Goal: Task Accomplishment & Management: Complete application form

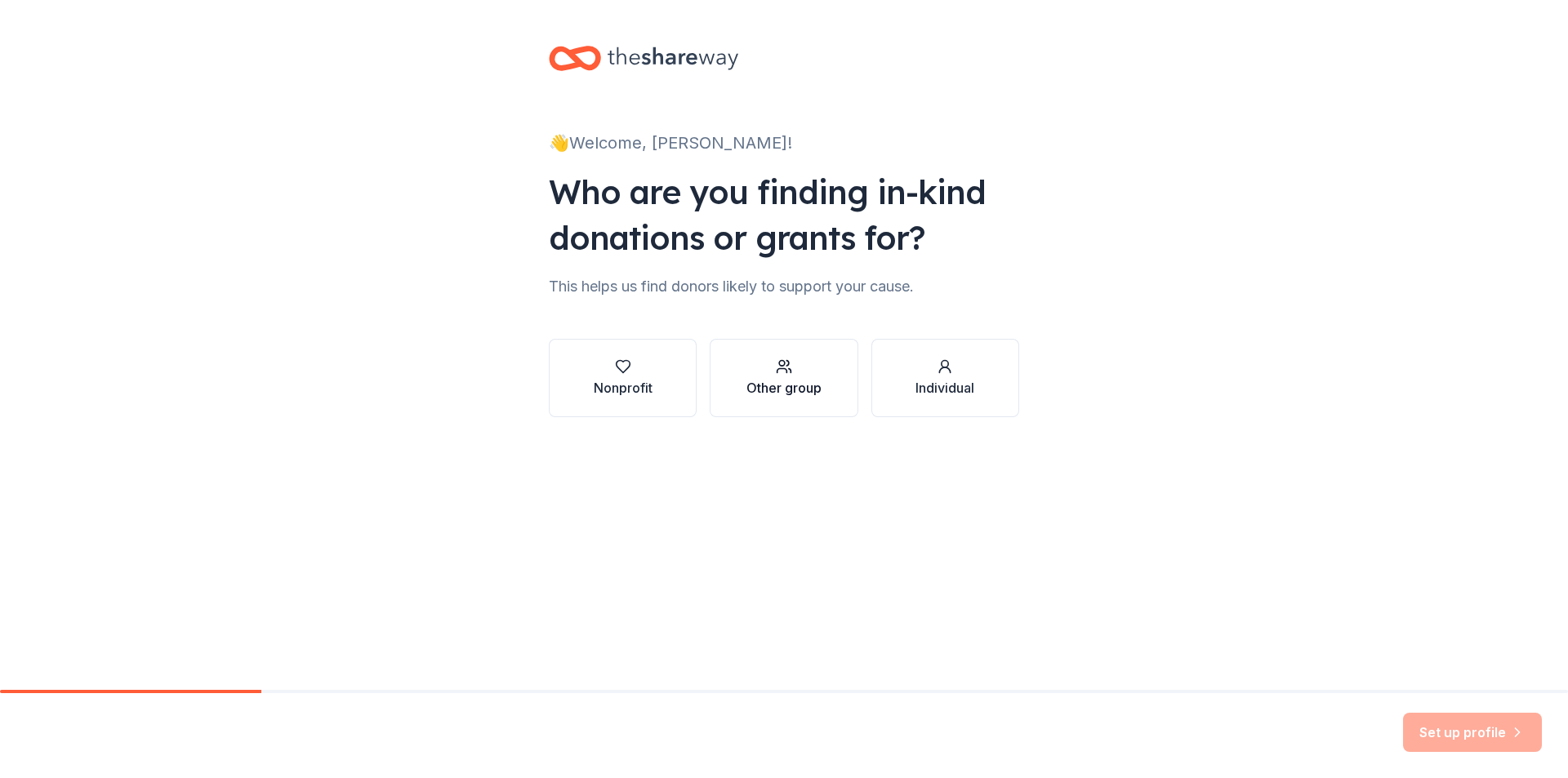
drag, startPoint x: 798, startPoint y: 389, endPoint x: 810, endPoint y: 381, distance: 14.4
click at [810, 381] on div "Other group" at bounding box center [783, 388] width 75 height 19
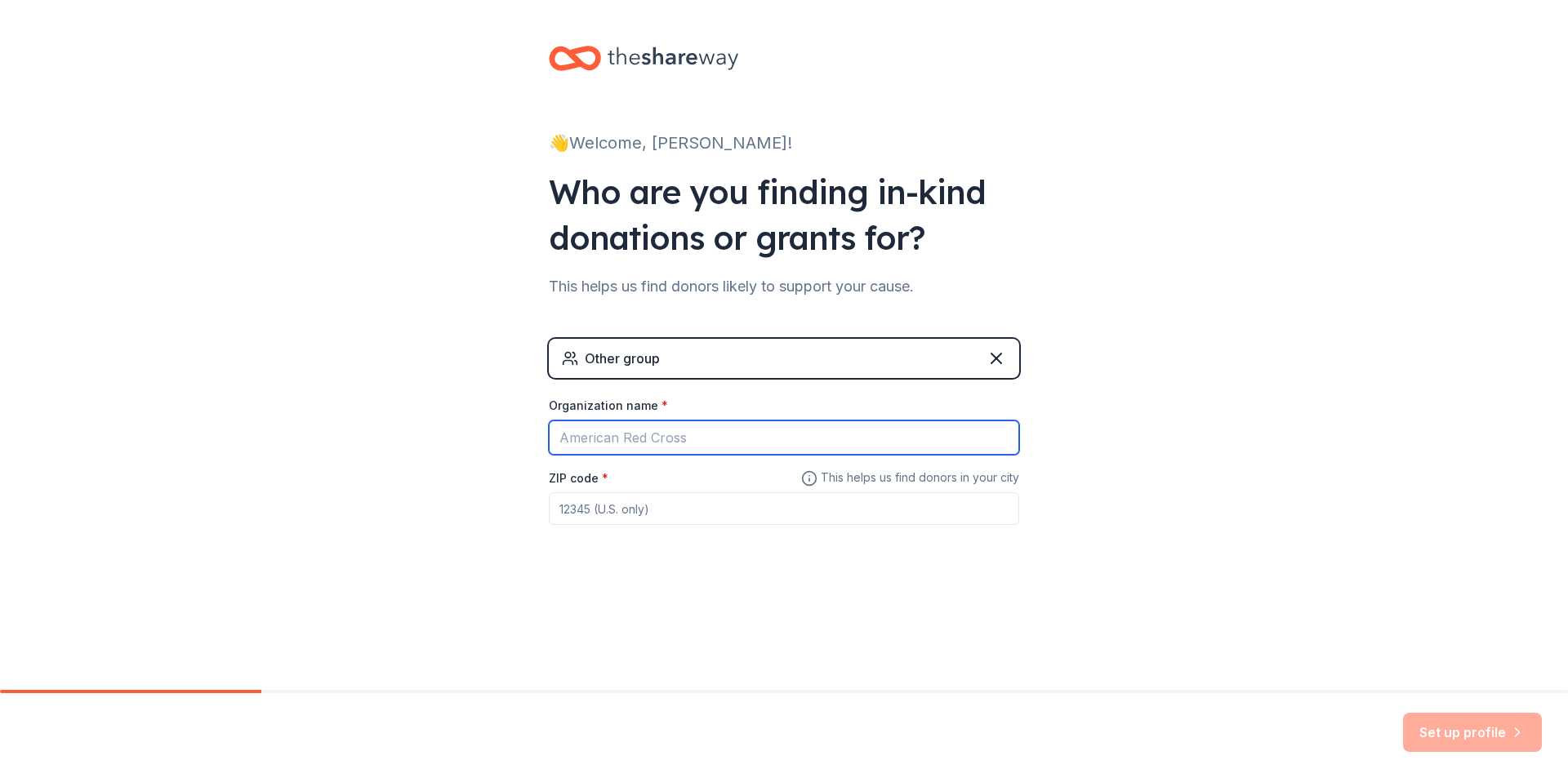
click at [704, 430] on input "Organization name *" at bounding box center [784, 437] width 471 height 34
type input "[PERSON_NAME]"
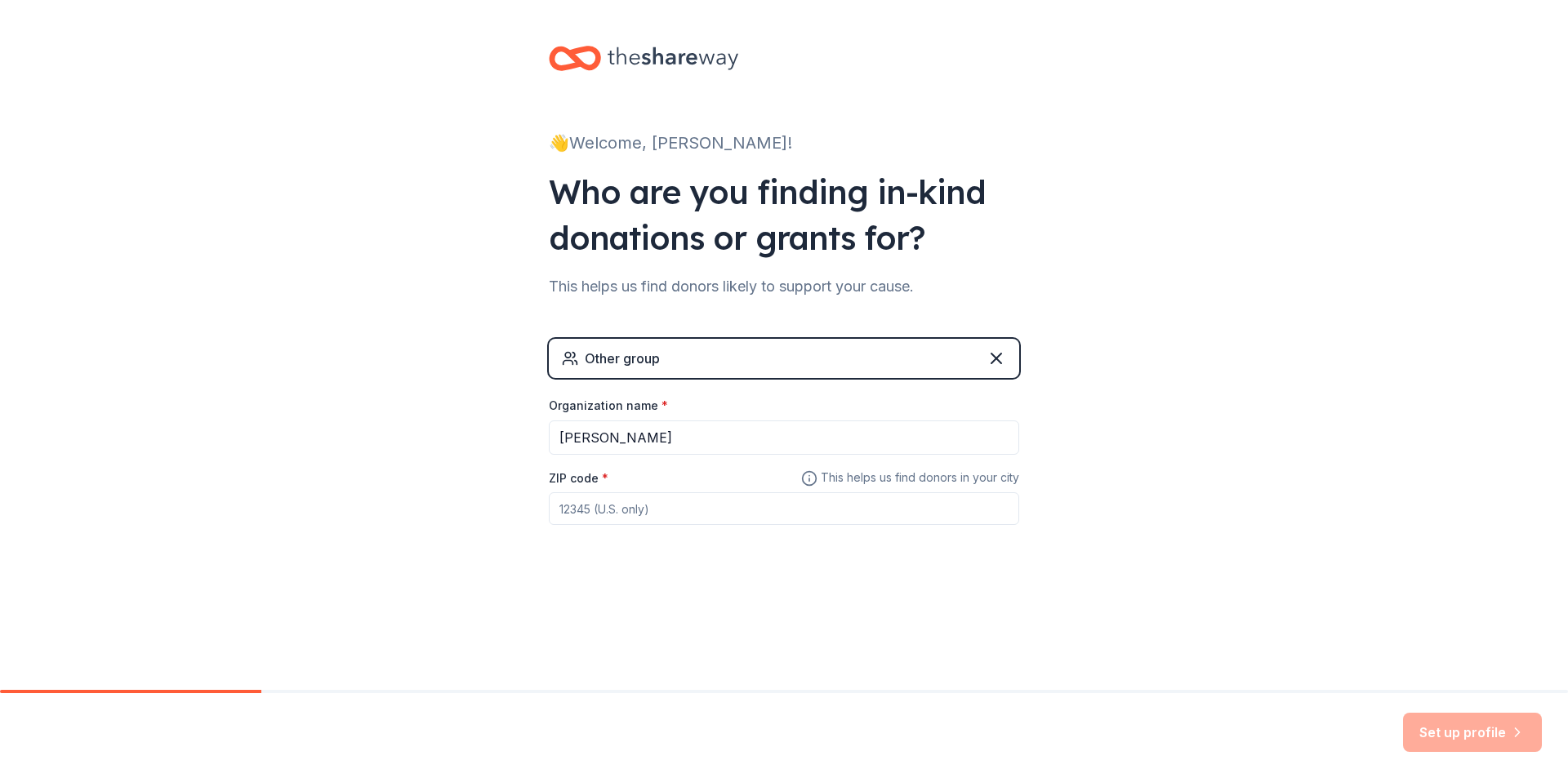
click at [712, 491] on div "ZIP code *" at bounding box center [784, 497] width 471 height 58
drag, startPoint x: 703, startPoint y: 510, endPoint x: 715, endPoint y: 500, distance: 15.6
click at [706, 506] on input "ZIP code *" at bounding box center [784, 508] width 471 height 32
type input "78721"
click at [1518, 731] on icon "button" at bounding box center [1518, 732] width 4 height 8
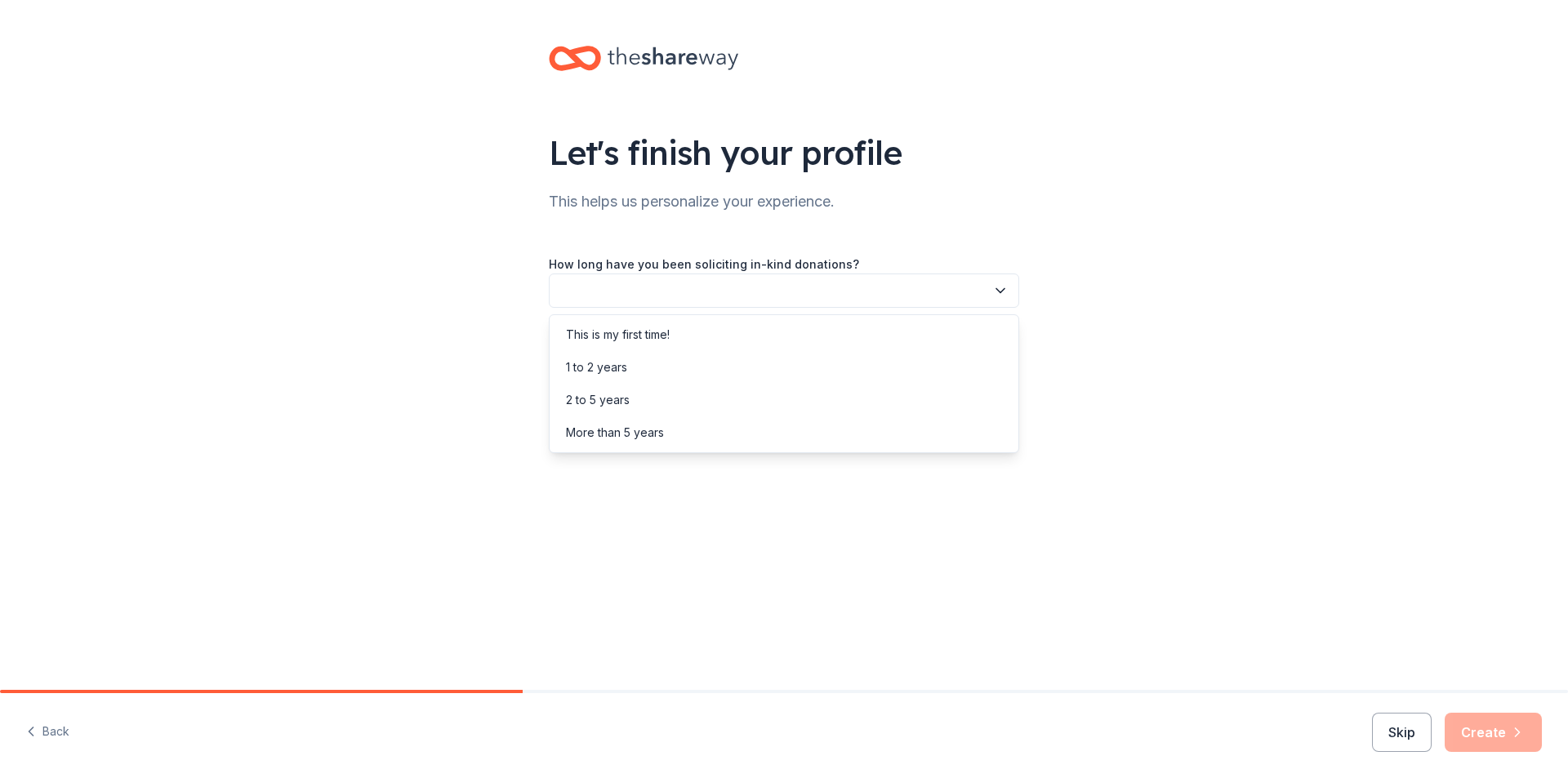
click at [687, 293] on button "button" at bounding box center [784, 290] width 471 height 34
click at [650, 341] on div "This is my first time!" at bounding box center [618, 334] width 103 height 19
click at [608, 367] on button "button" at bounding box center [784, 364] width 471 height 34
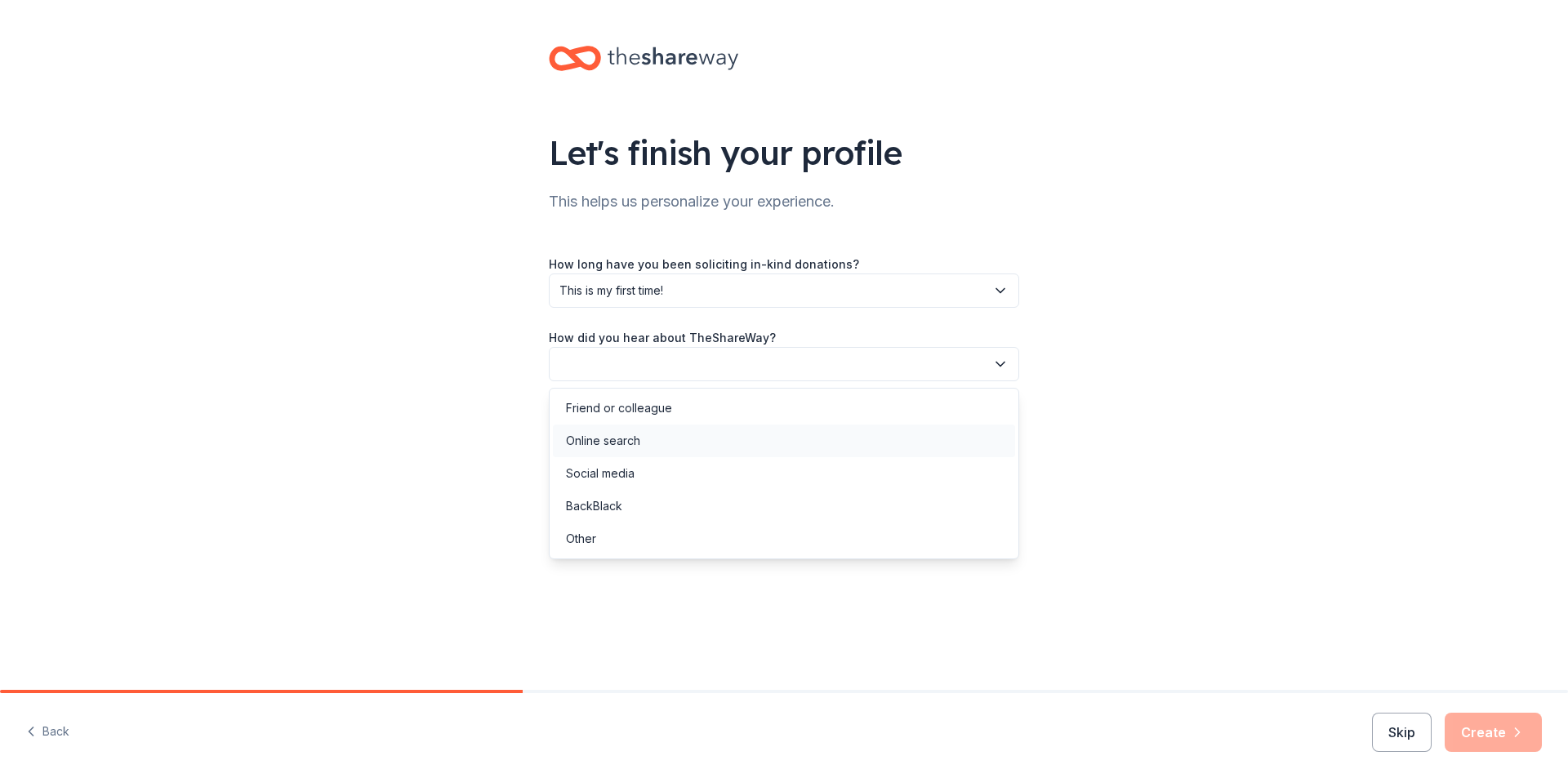
click at [615, 437] on div "Online search" at bounding box center [603, 440] width 74 height 19
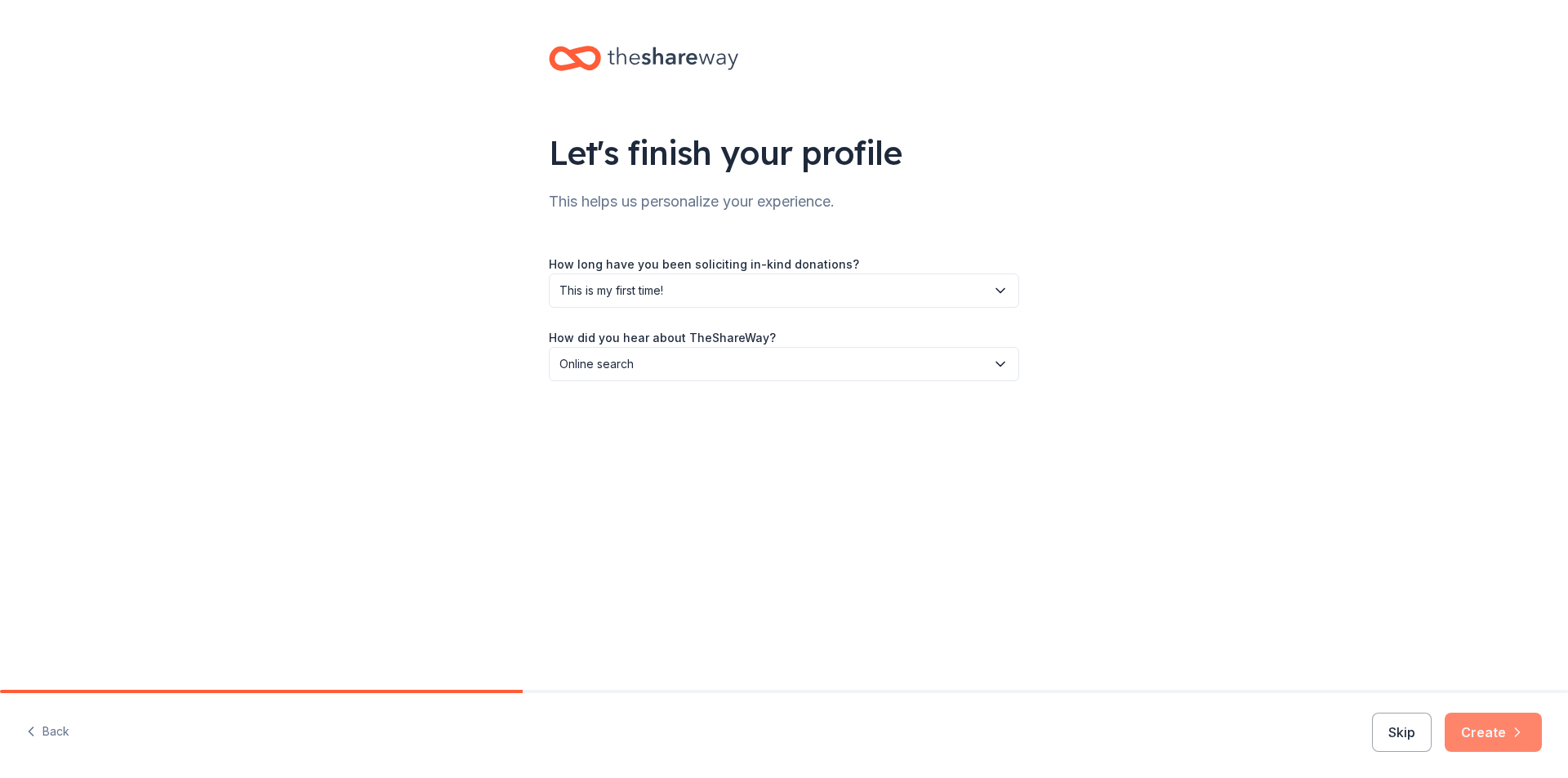
click at [1497, 718] on button "Create" at bounding box center [1493, 732] width 97 height 39
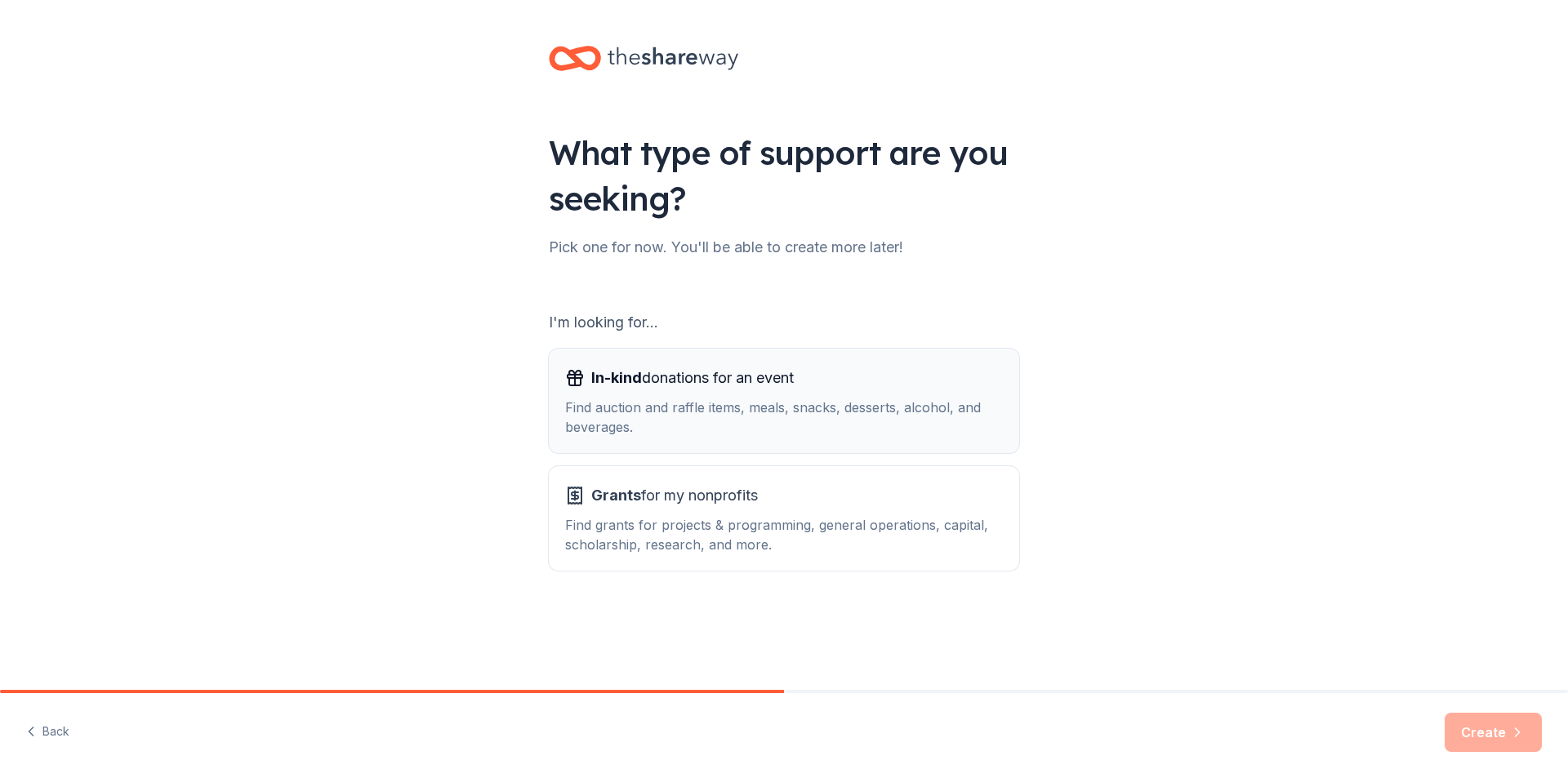
click at [874, 399] on div "Find auction and raffle items, meals, snacks, desserts, alcohol, and beverages." at bounding box center [784, 417] width 438 height 39
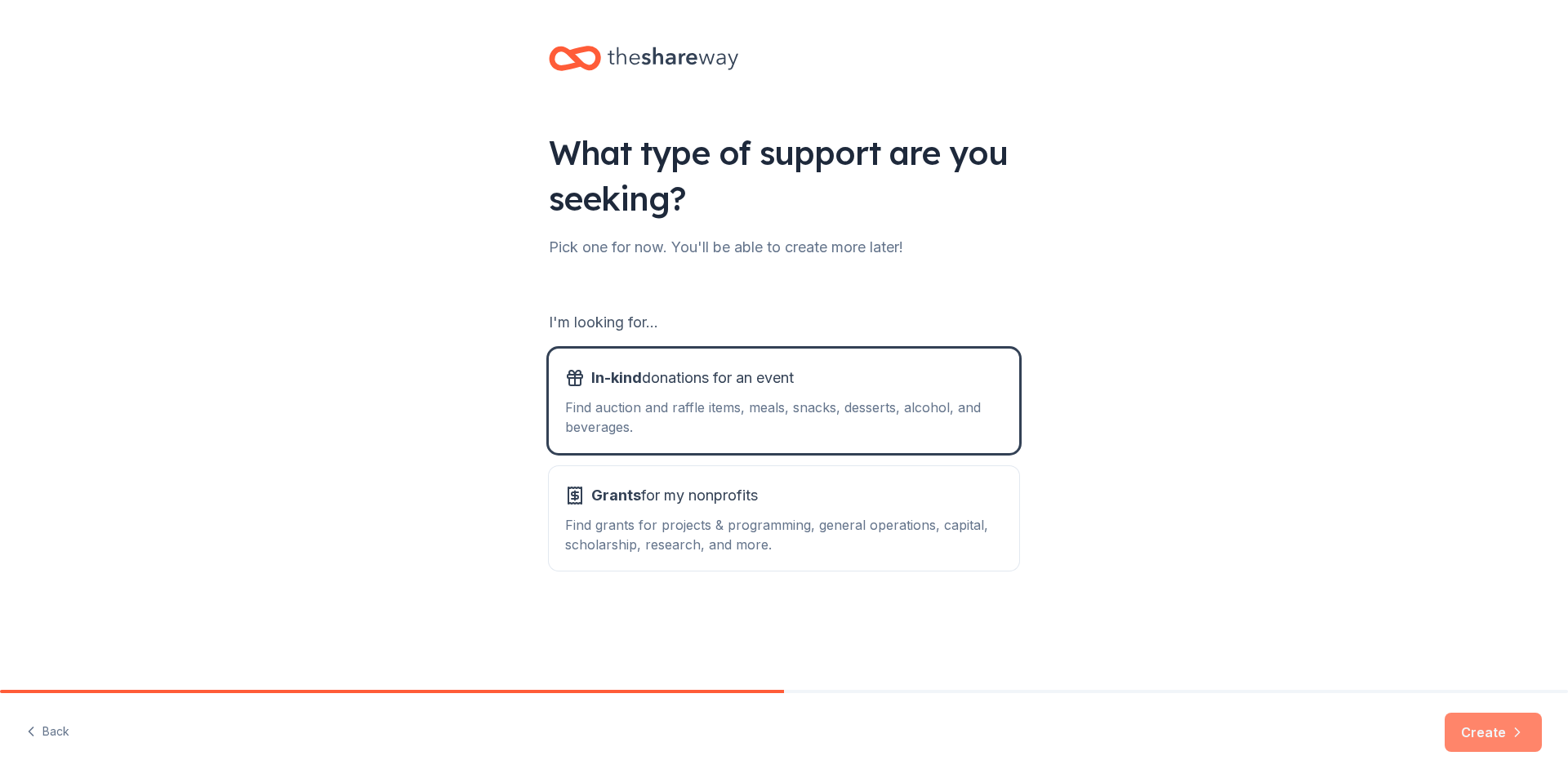
click at [1519, 740] on button "Create" at bounding box center [1493, 732] width 97 height 39
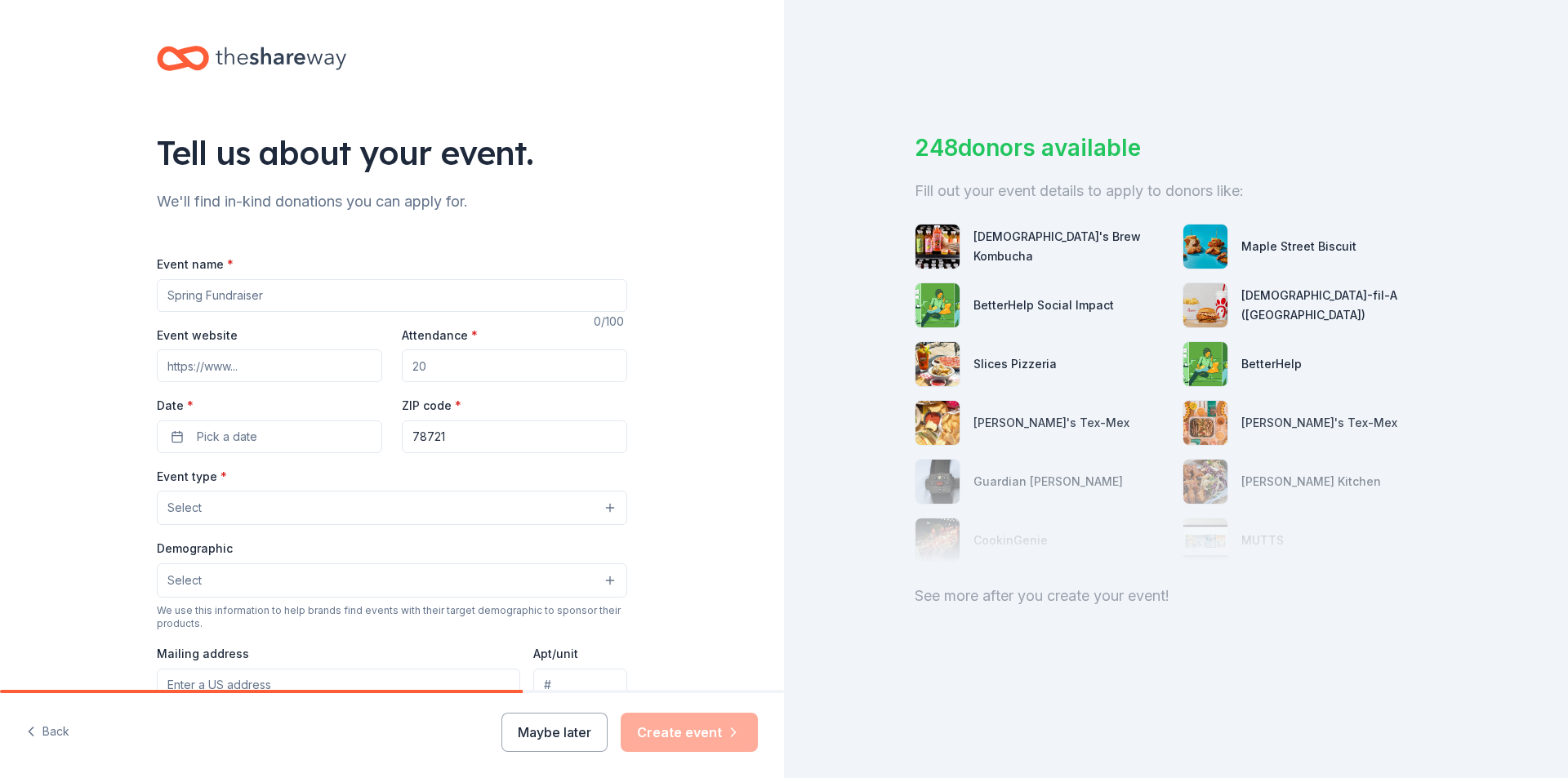
click at [300, 285] on input "Event name *" at bounding box center [392, 295] width 471 height 32
type input "HIspanic Heritage Literacy Night"
click at [261, 358] on input "Event website" at bounding box center [270, 365] width 225 height 32
click at [477, 353] on input "Attendance *" at bounding box center [514, 365] width 225 height 32
click at [476, 365] on input "Attendance *" at bounding box center [514, 365] width 225 height 32
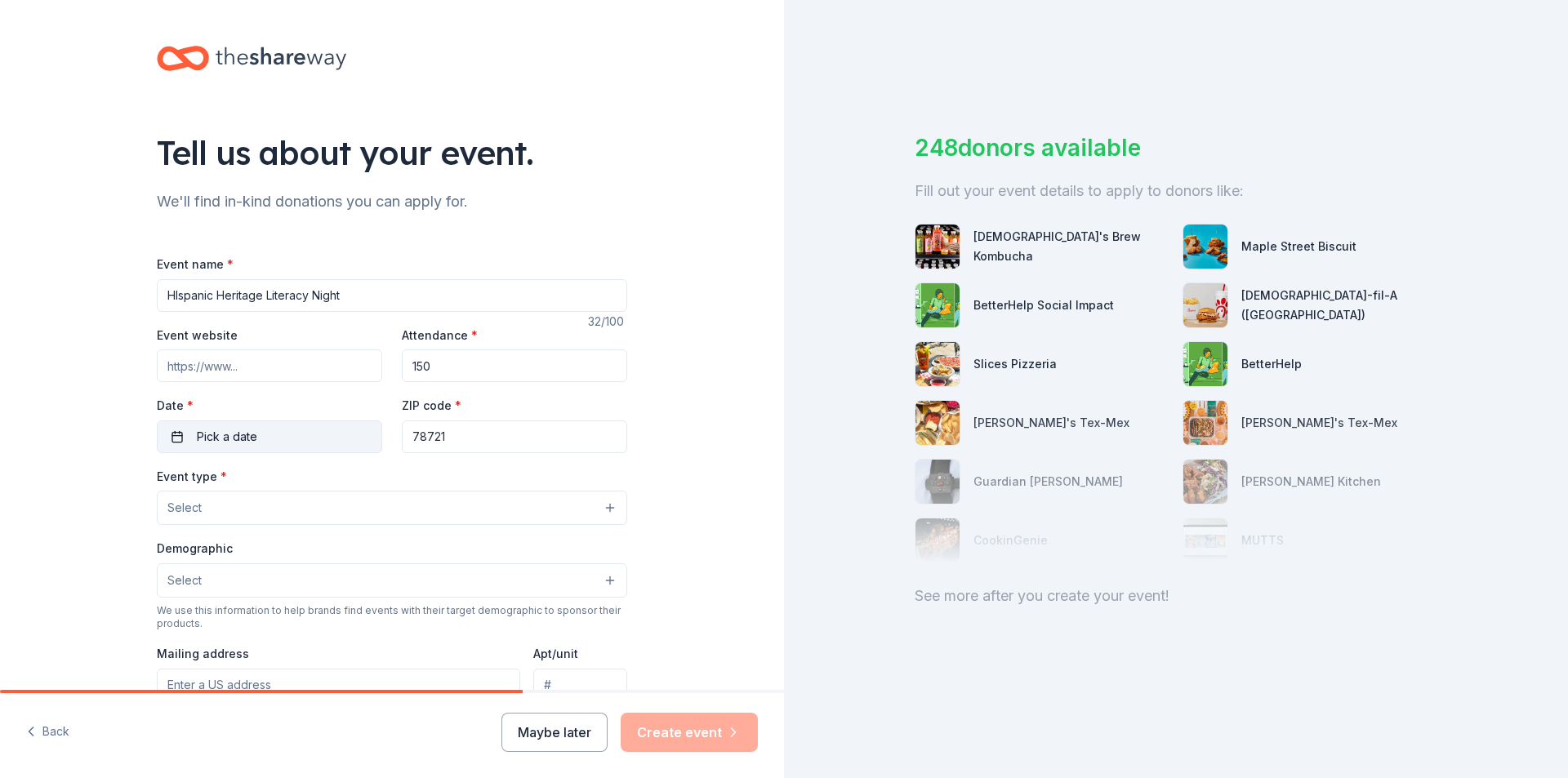
type input "150"
click at [223, 432] on span "Pick a date" at bounding box center [226, 437] width 60 height 19
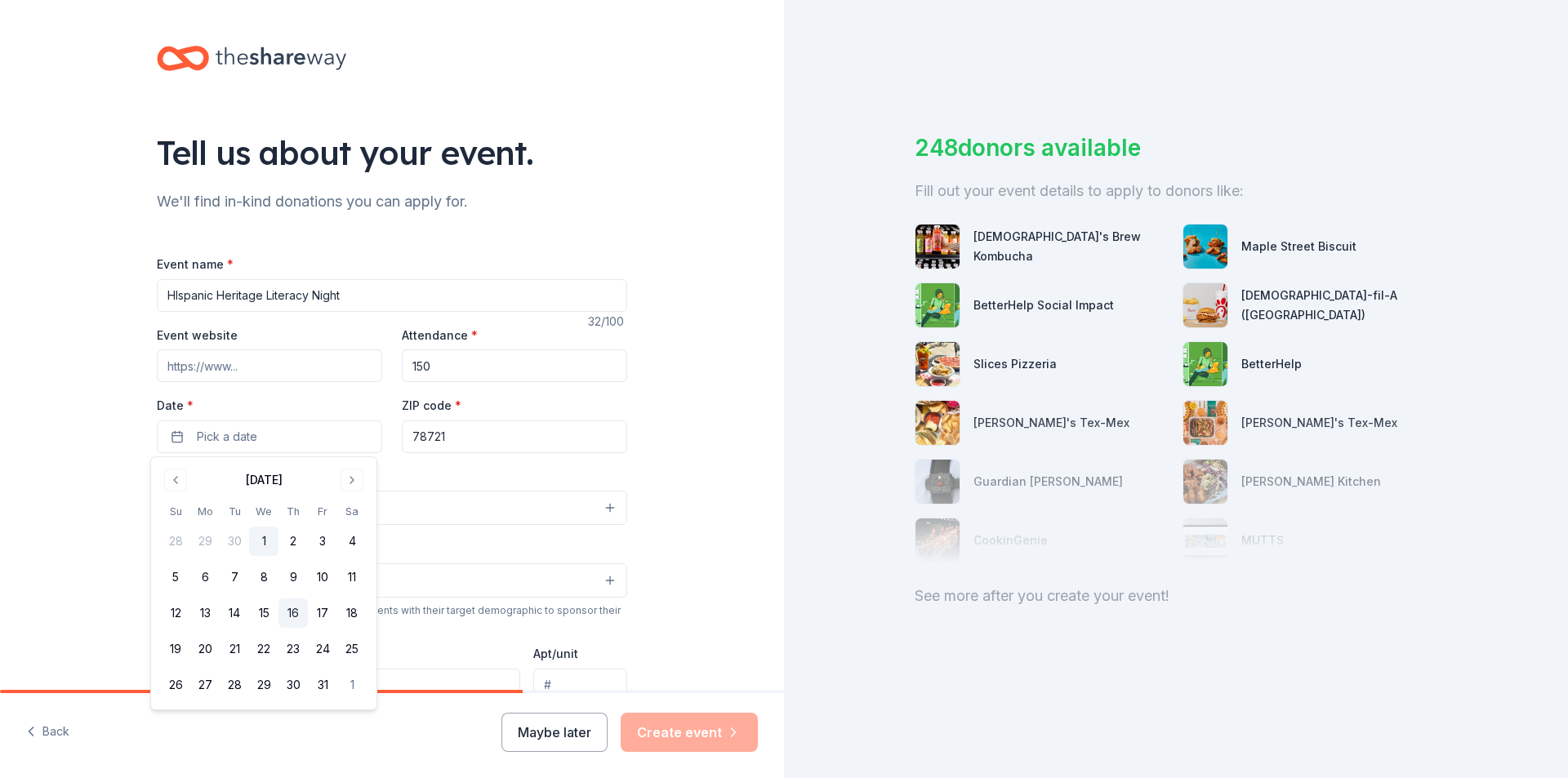
click at [292, 618] on button "16" at bounding box center [294, 613] width 30 height 30
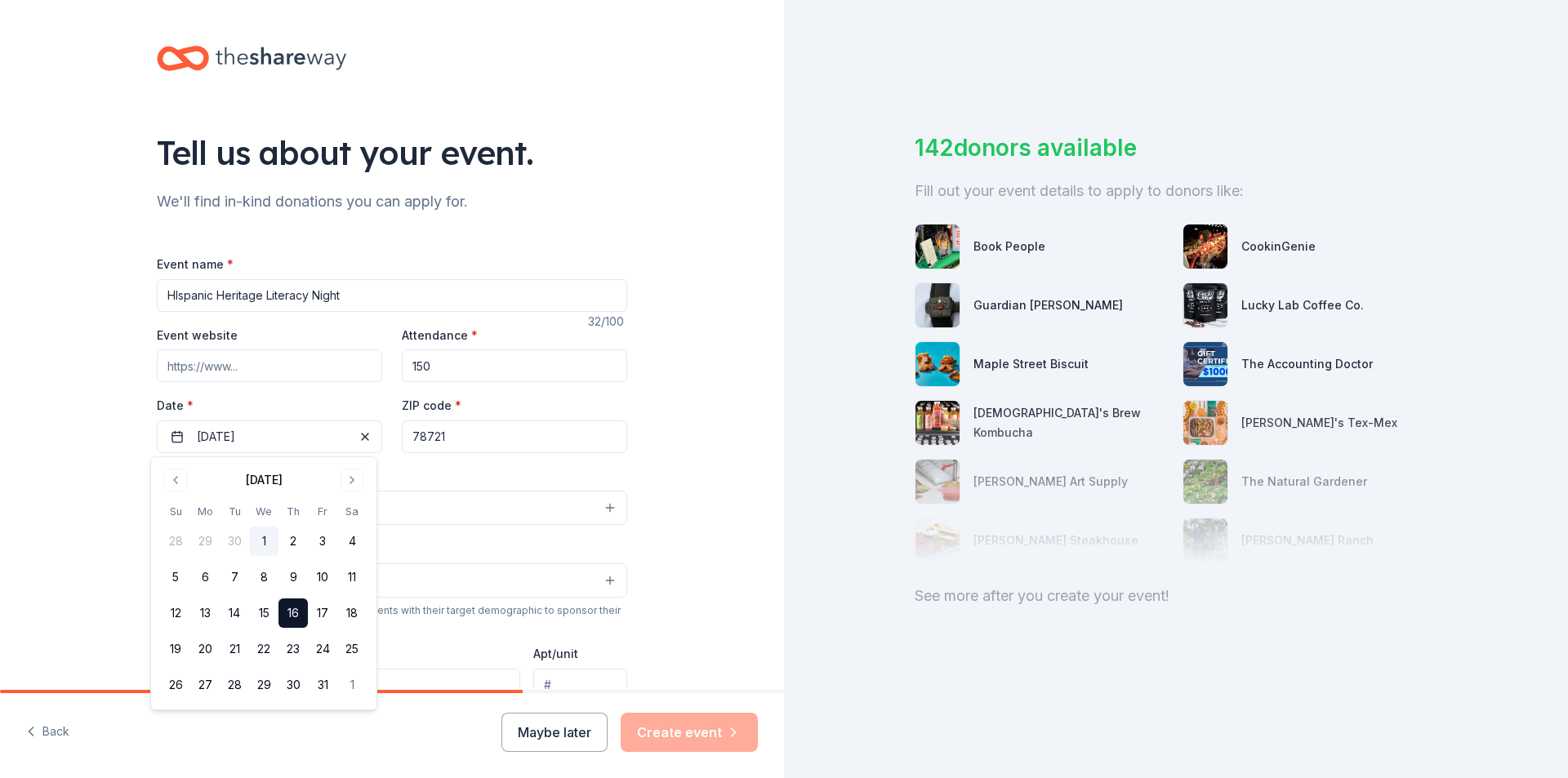
click at [421, 497] on button "Select" at bounding box center [392, 508] width 471 height 34
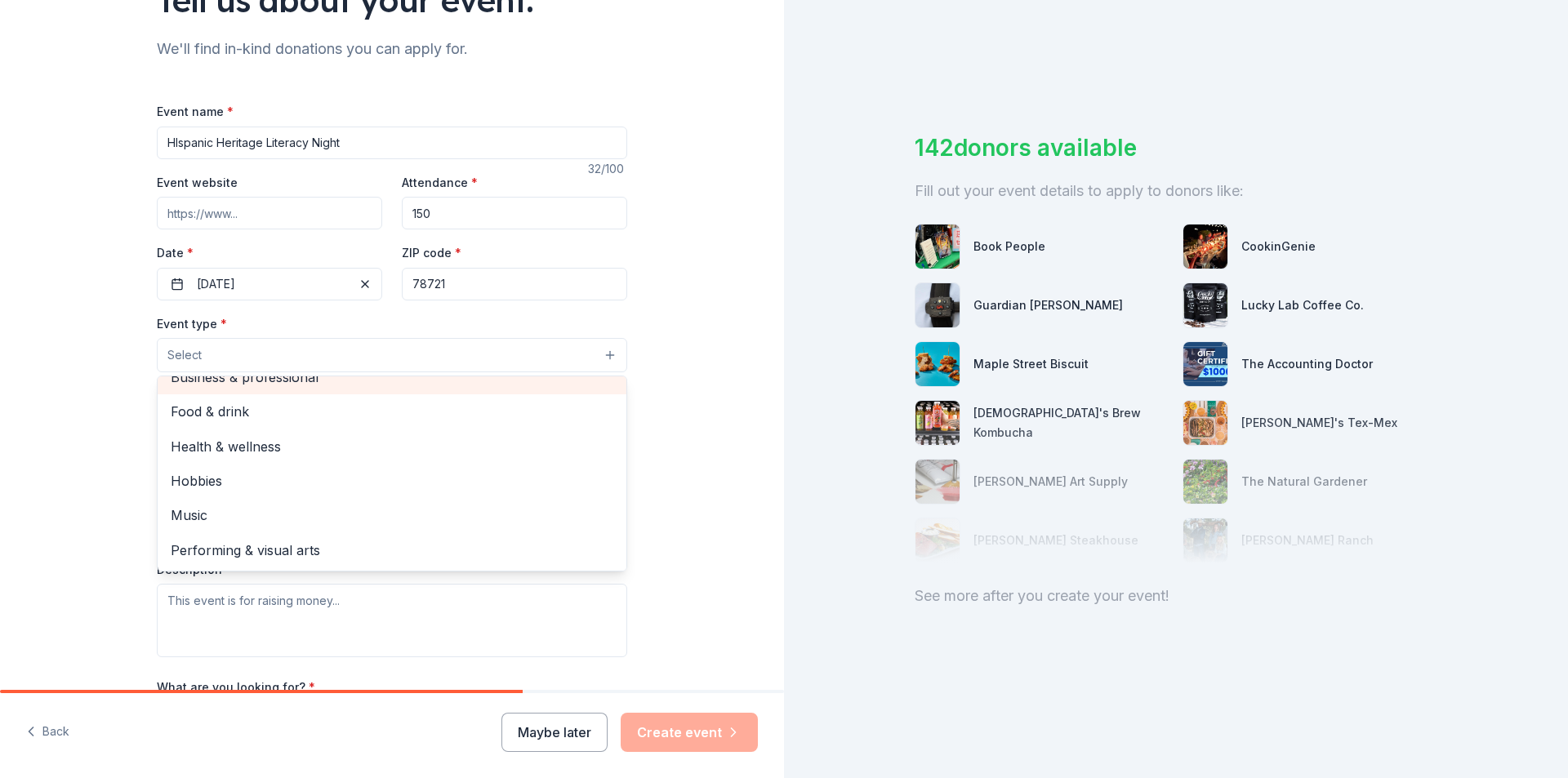
scroll to position [163, 0]
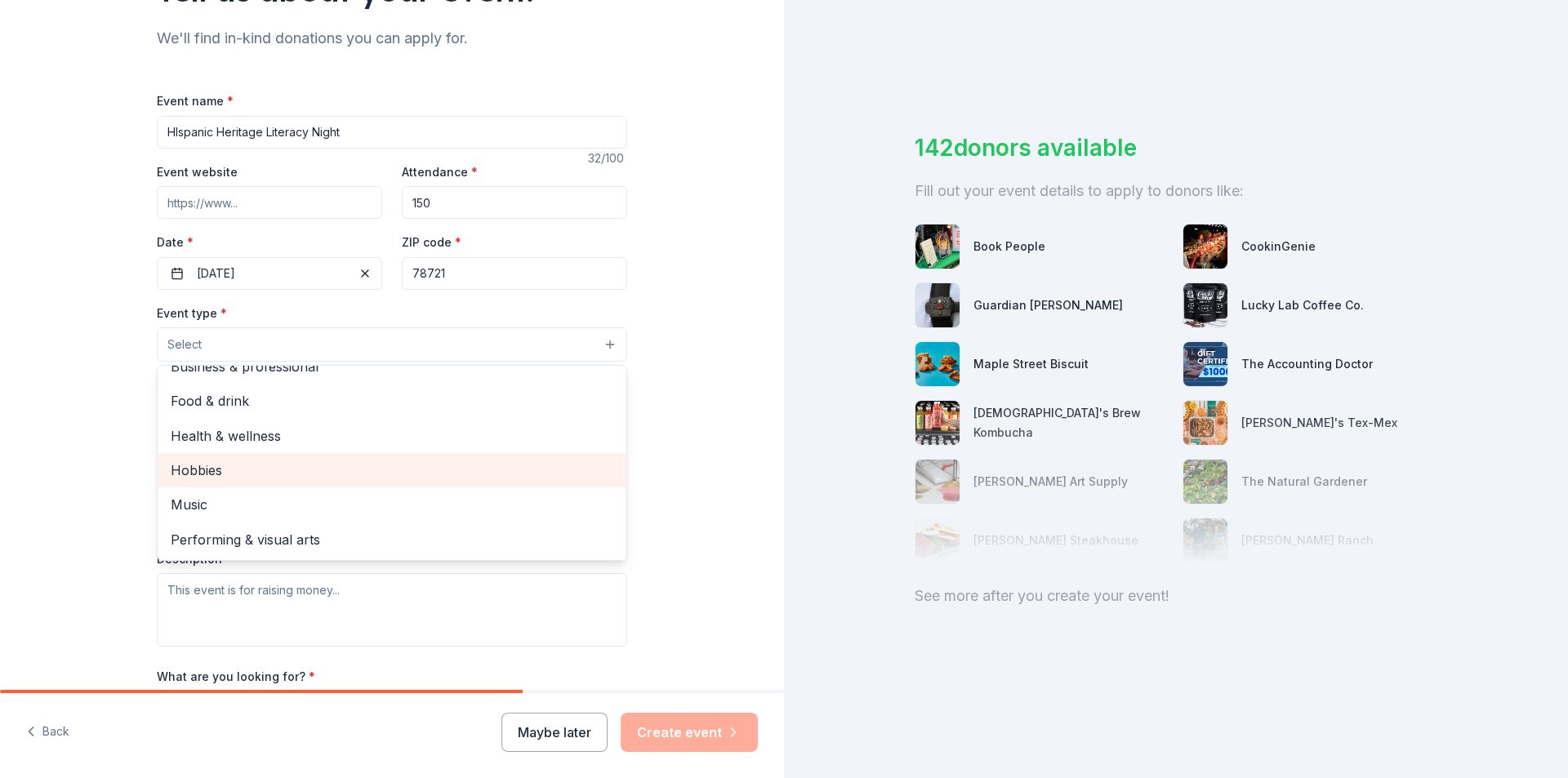
click at [145, 474] on div "Tell us about your event. We'll find in-kind donations you can apply for. Event…" at bounding box center [392, 379] width 523 height 1086
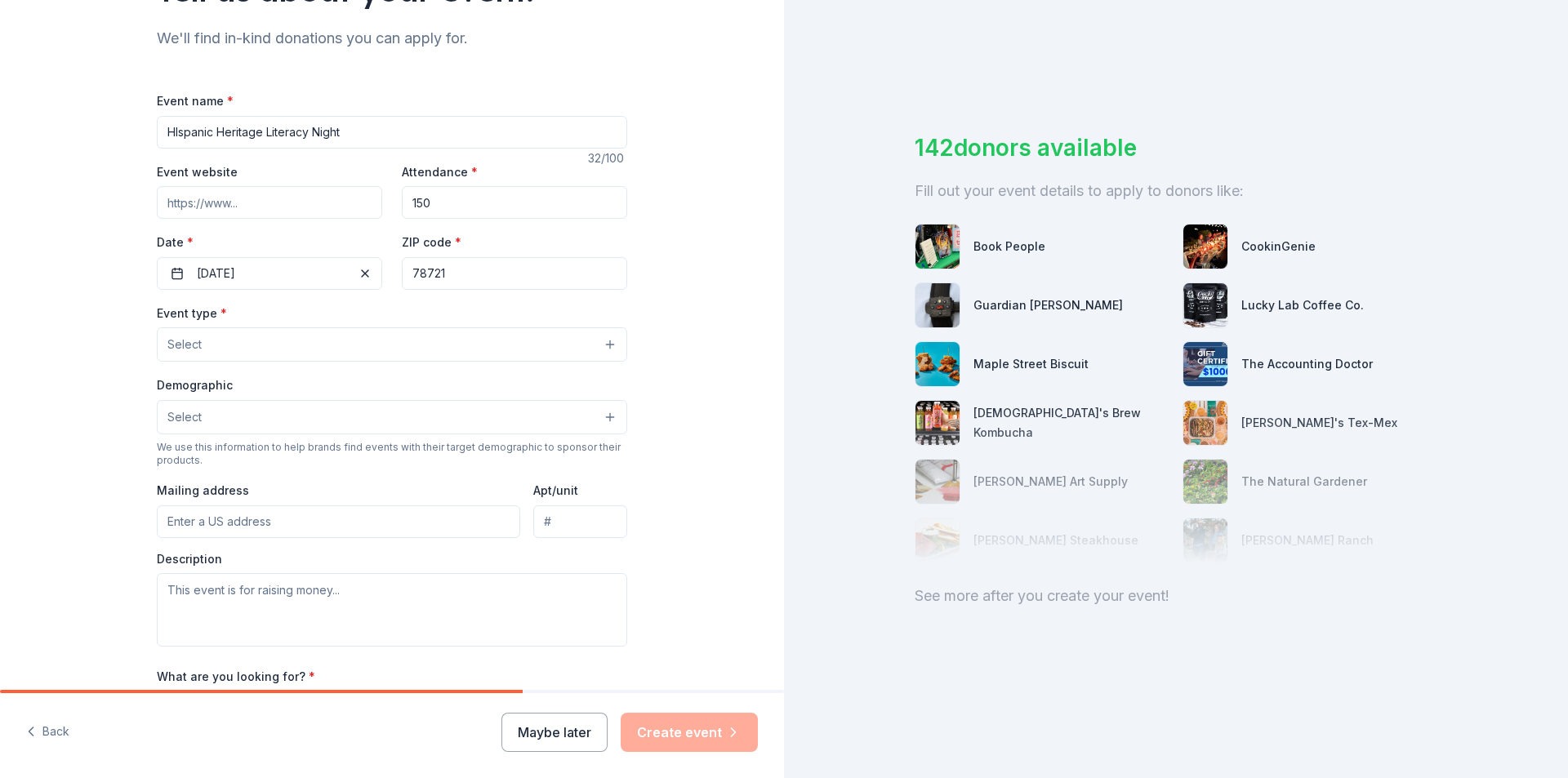
click at [221, 341] on button "Select" at bounding box center [392, 344] width 471 height 34
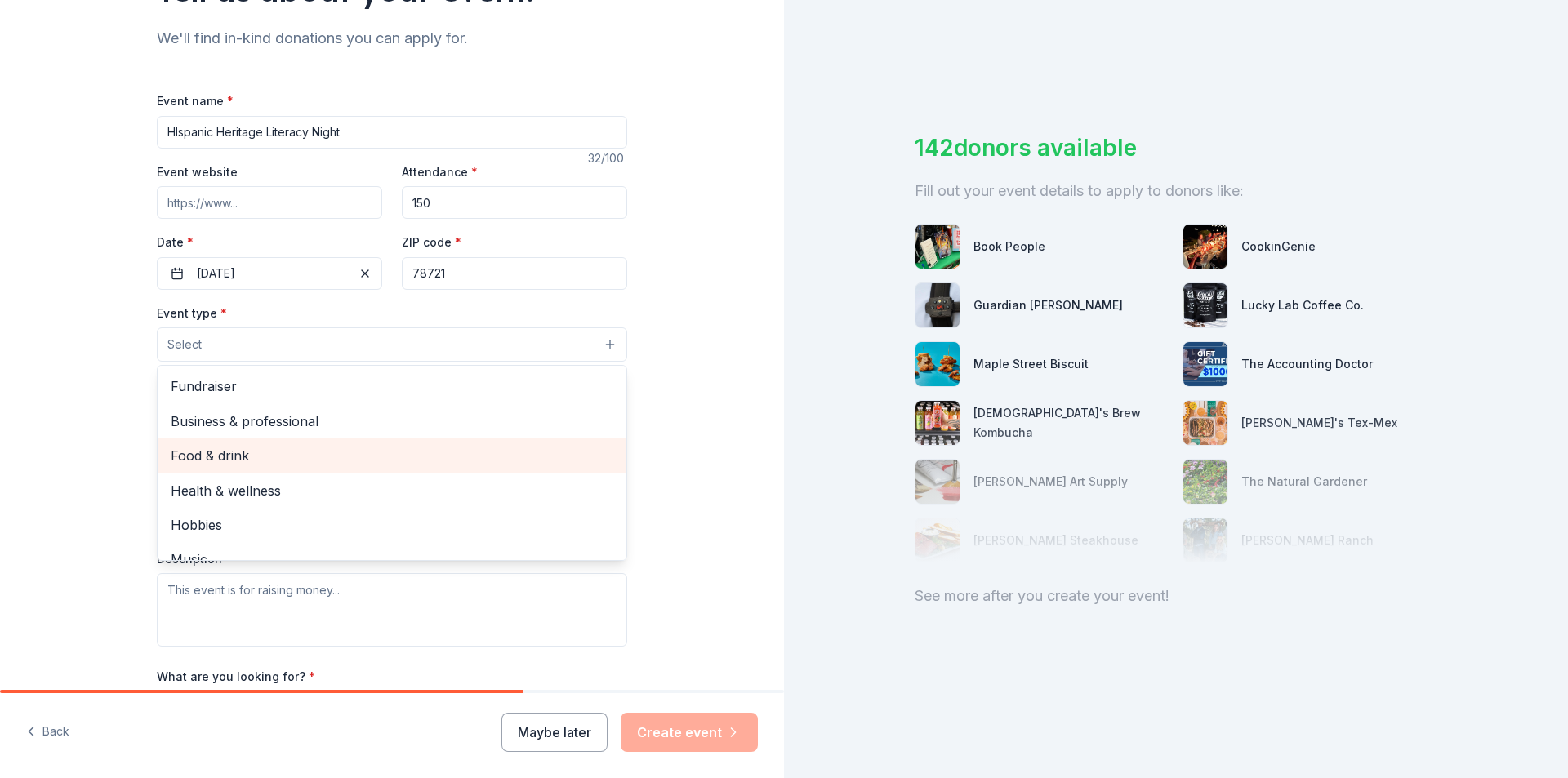
click at [252, 459] on span "Food & drink" at bounding box center [392, 455] width 442 height 21
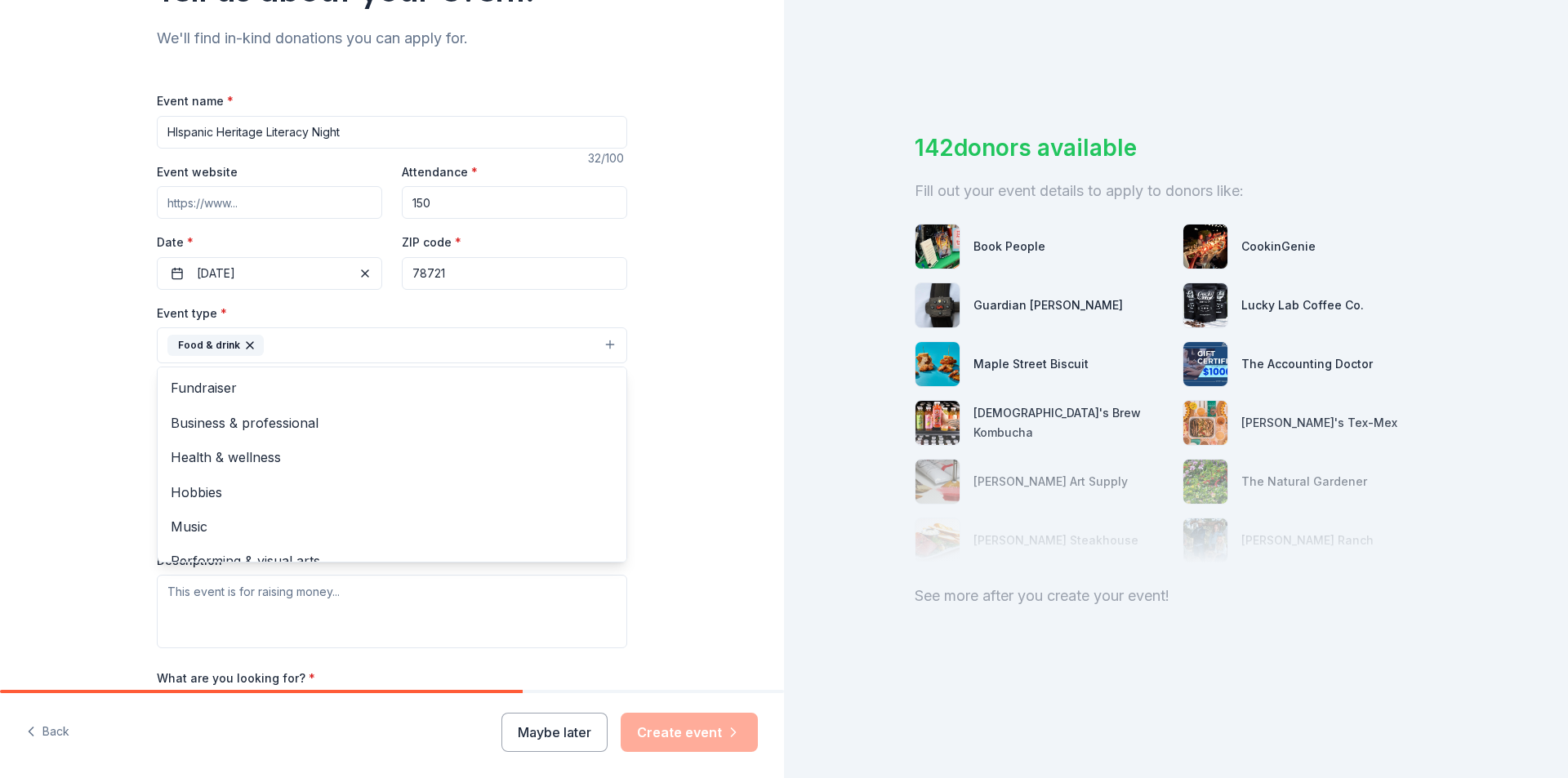
click at [94, 382] on div "Tell us about your event. We'll find in-kind donations you can apply for. Event…" at bounding box center [392, 380] width 784 height 1088
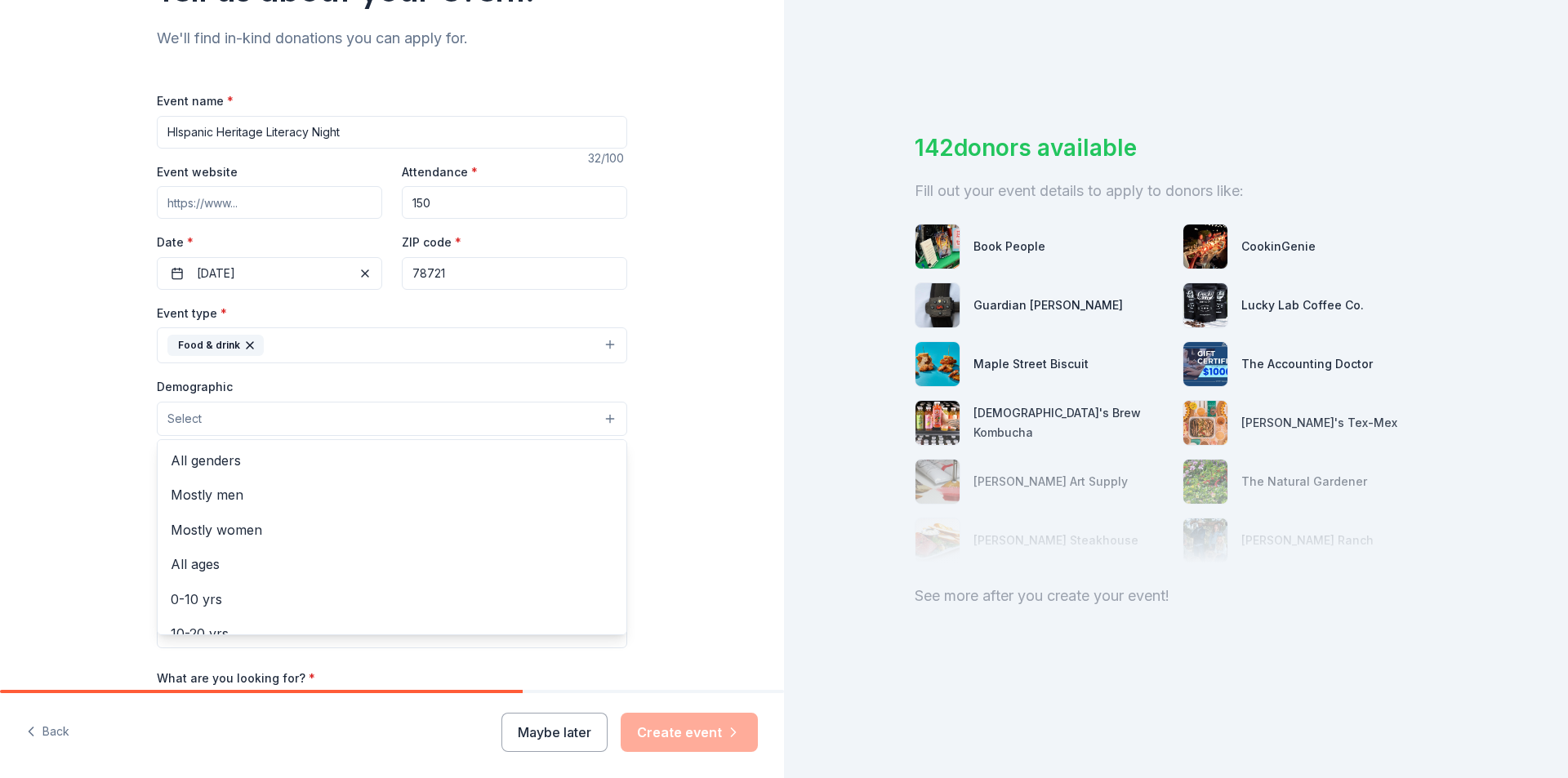
click at [198, 428] on button "Select" at bounding box center [392, 418] width 471 height 34
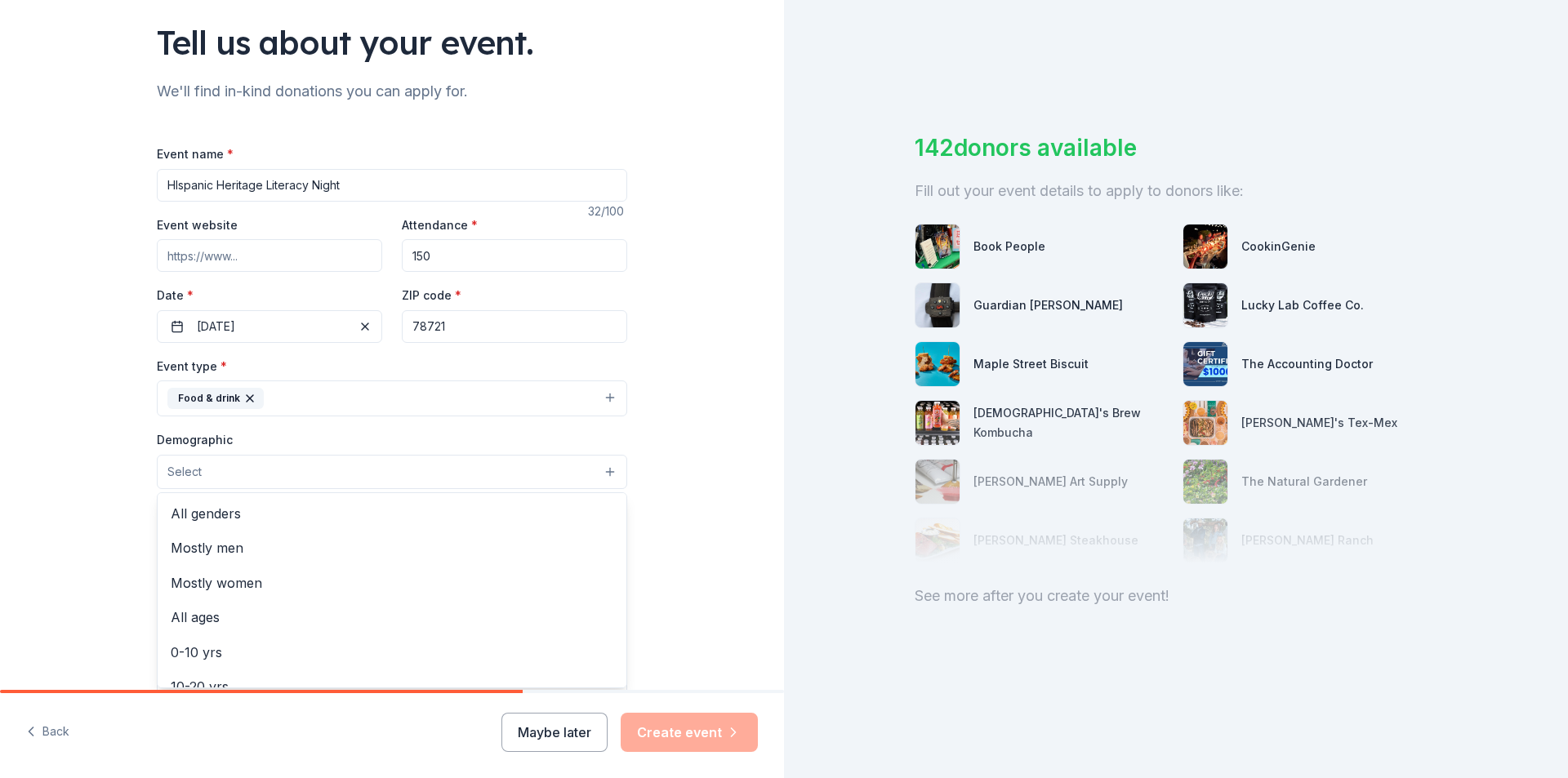
scroll to position [81, 0]
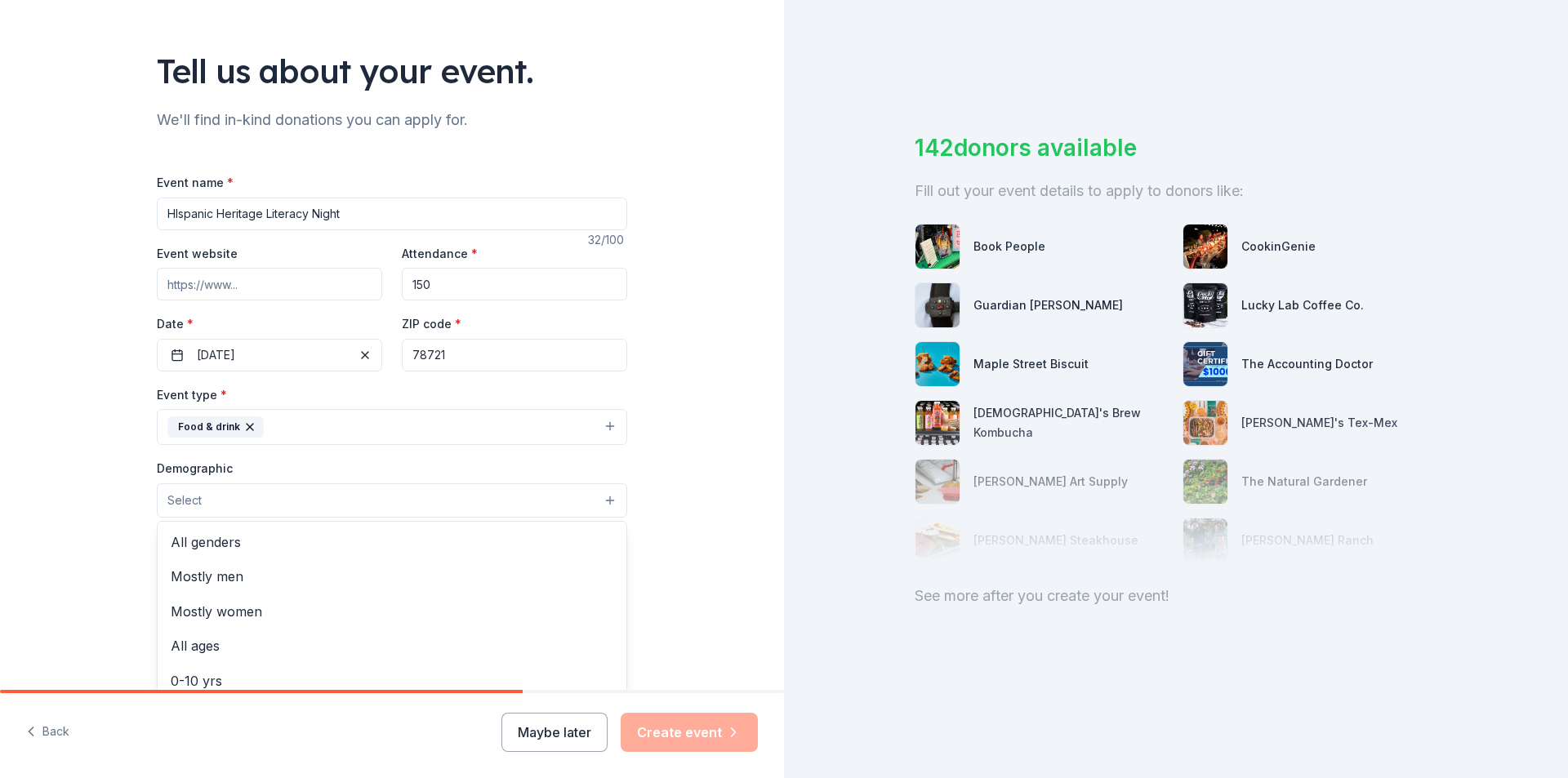
click at [237, 455] on div "Event type * Food & drink Demographic Select All genders Mostly men Mostly wome…" at bounding box center [392, 557] width 471 height 345
click at [211, 503] on button "Select" at bounding box center [392, 500] width 471 height 34
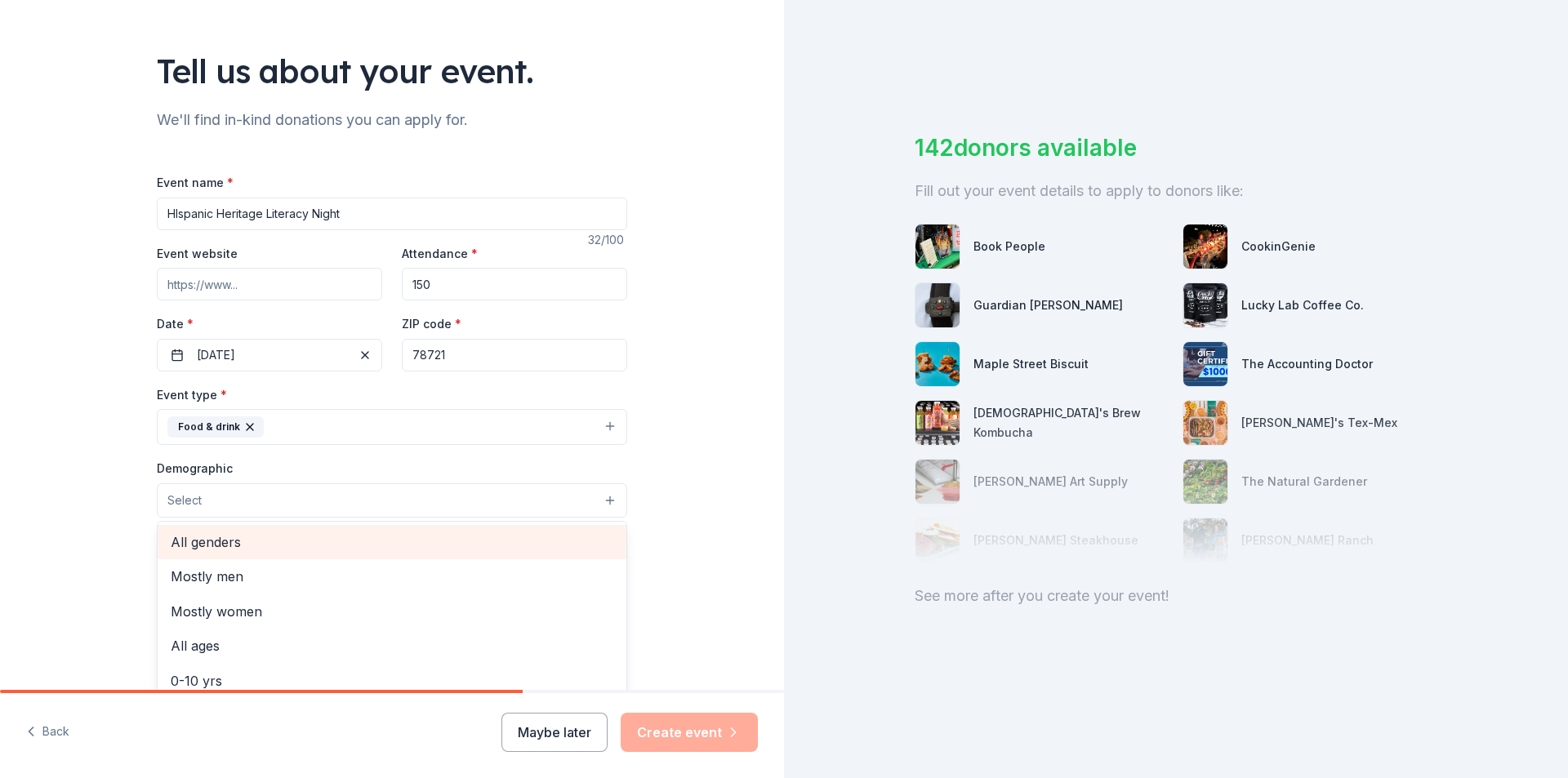
click at [221, 542] on span "All genders" at bounding box center [392, 542] width 442 height 21
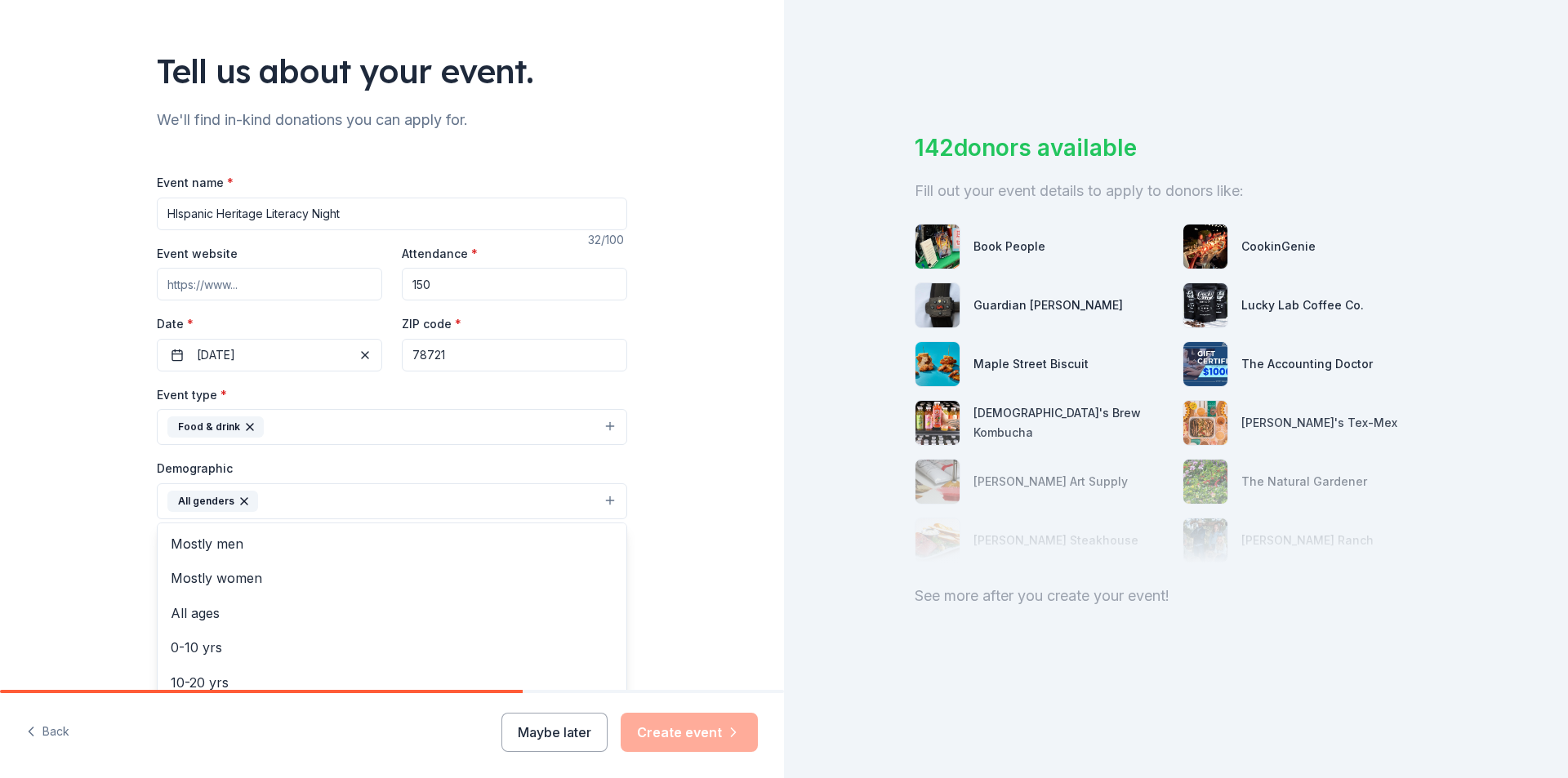
click at [45, 520] on div "Tell us about your event. We'll find in-kind donations you can apply for. Event…" at bounding box center [392, 463] width 784 height 1090
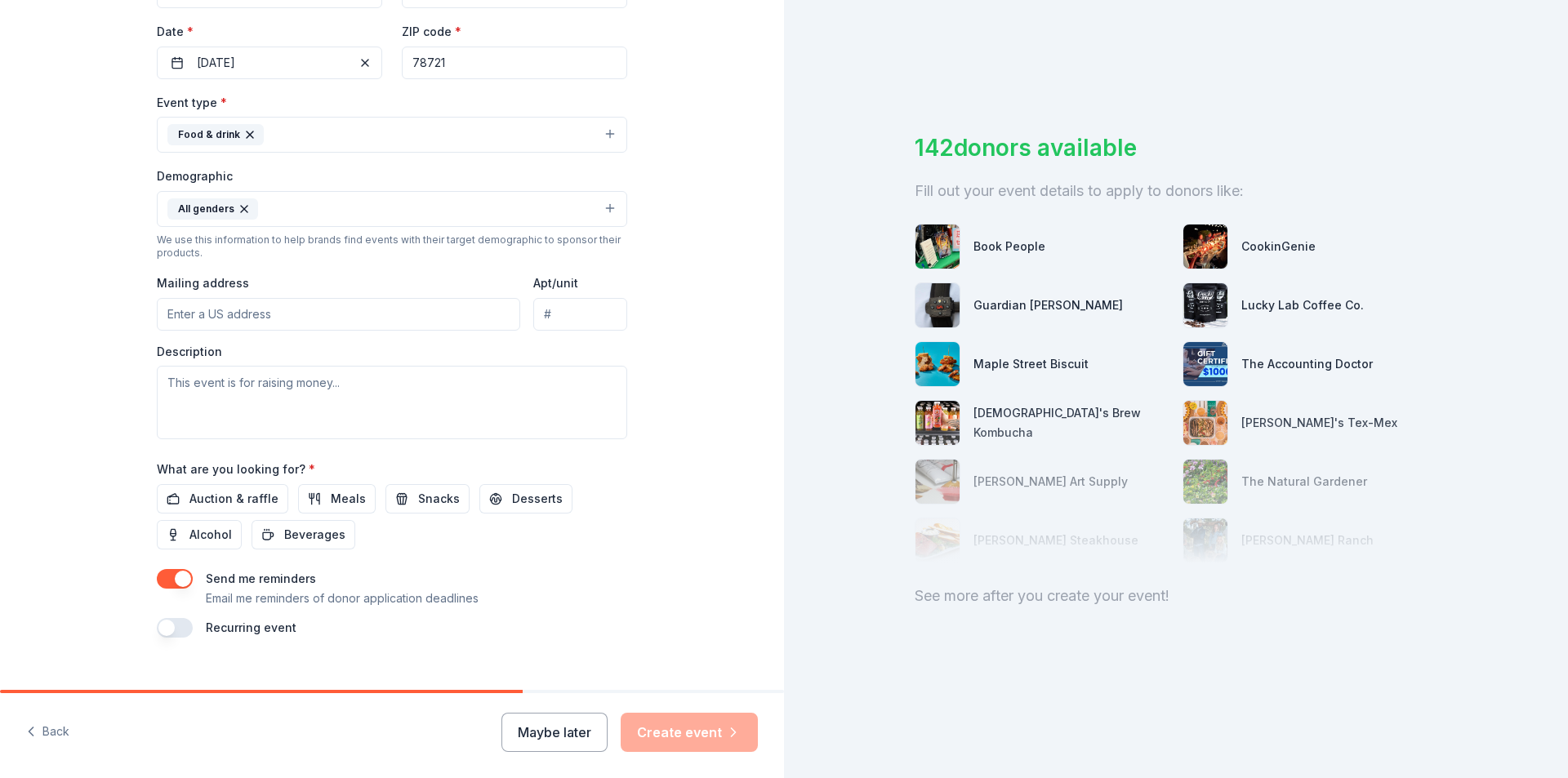
scroll to position [400, 0]
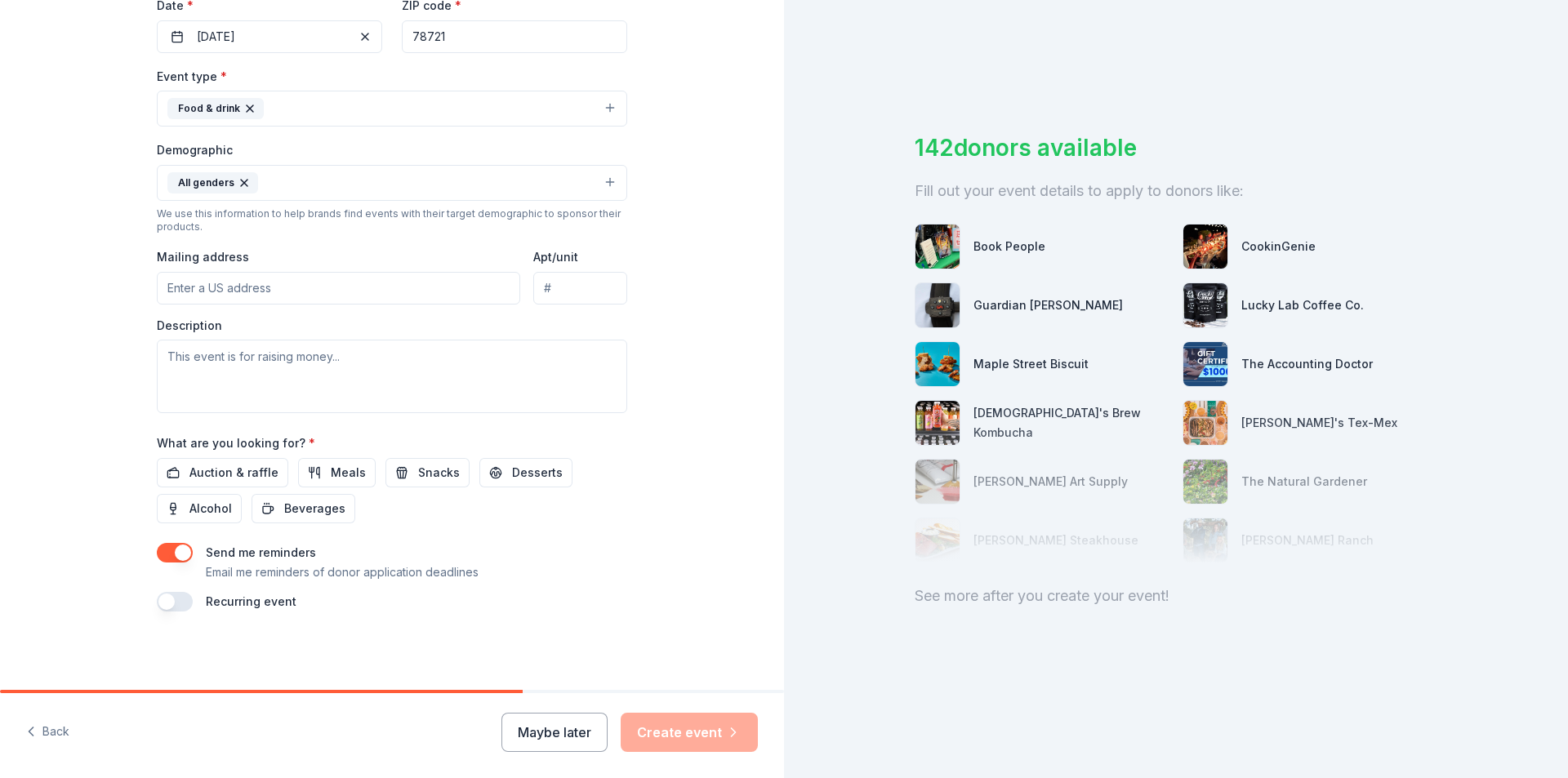
click at [288, 278] on input "Mailing address" at bounding box center [339, 288] width 364 height 32
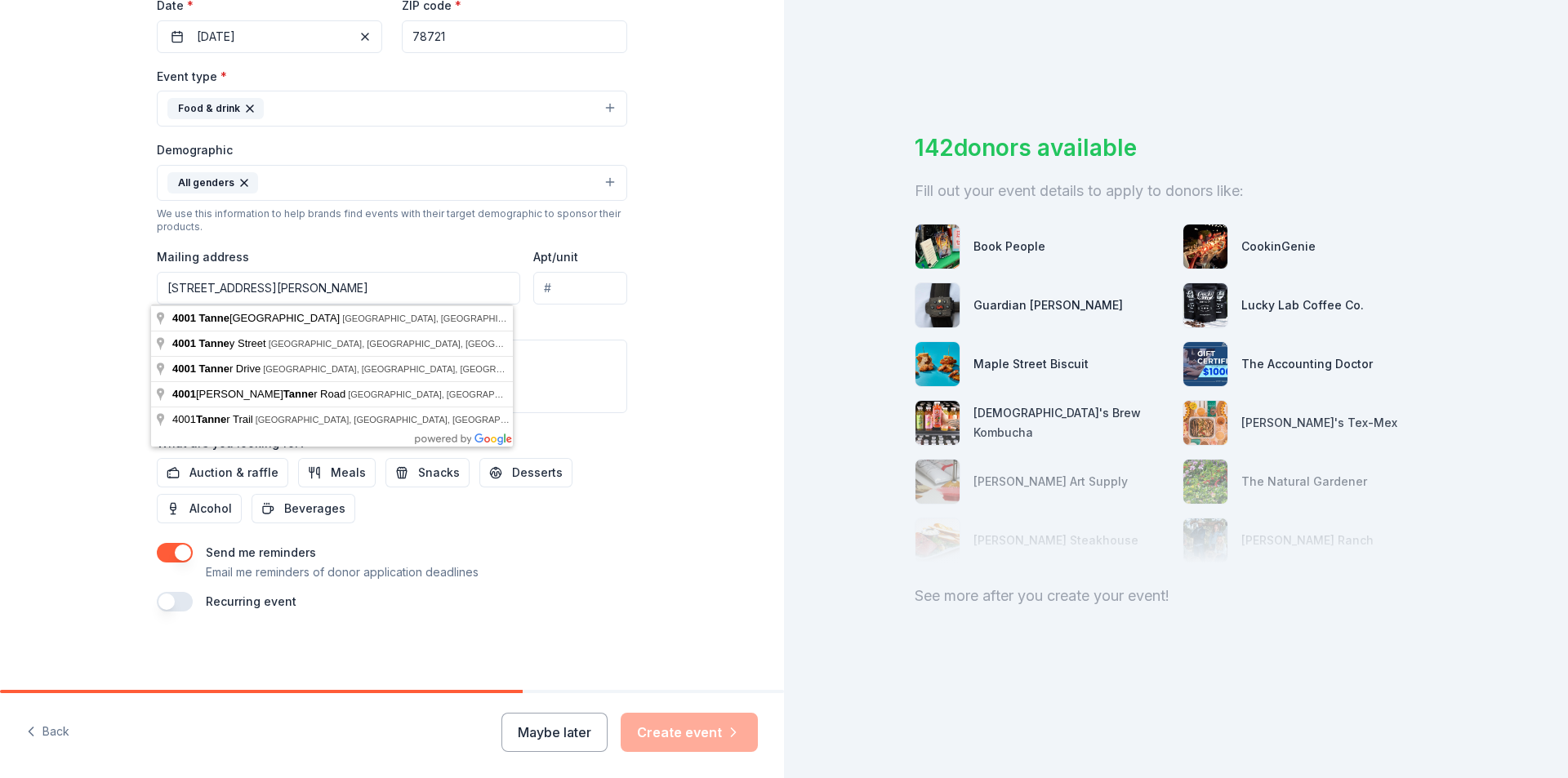
type input "[STREET_ADDRESS][PERSON_NAME]"
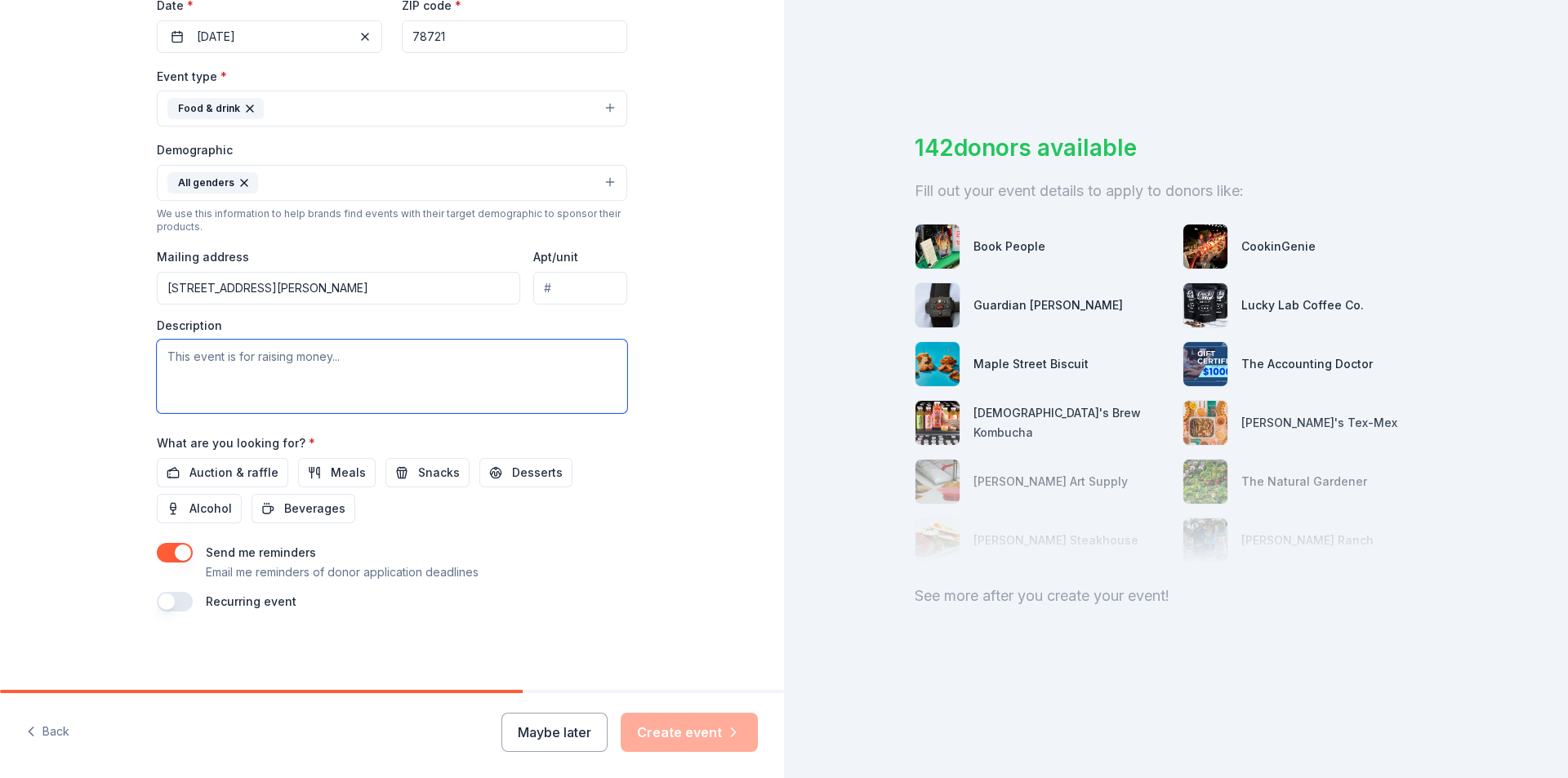
click at [269, 386] on textarea at bounding box center [392, 377] width 471 height 74
type textarea "This is a community school event. We would like to provide food/ snacks to our …"
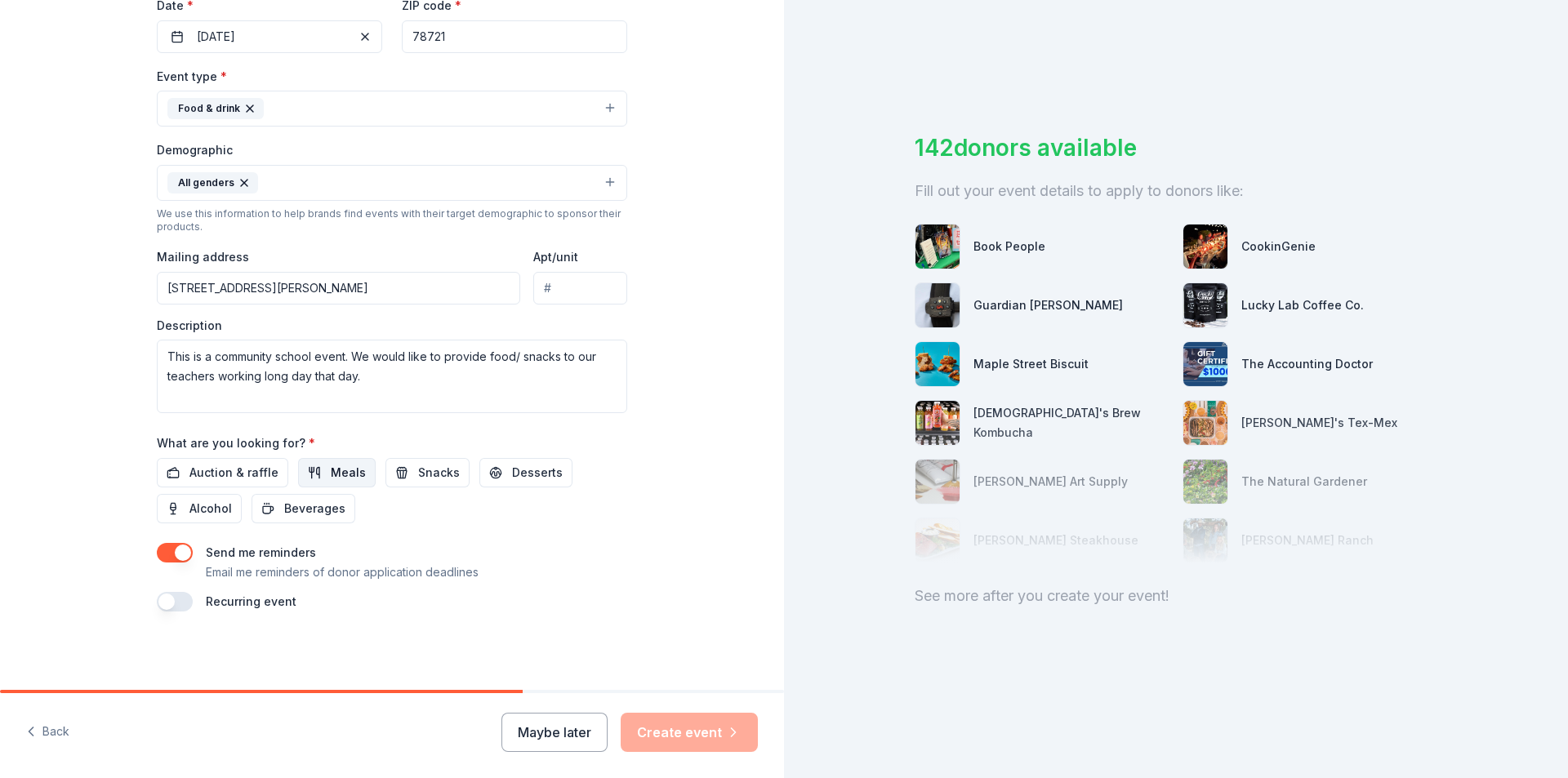
click at [357, 477] on button "Meals" at bounding box center [337, 473] width 78 height 30
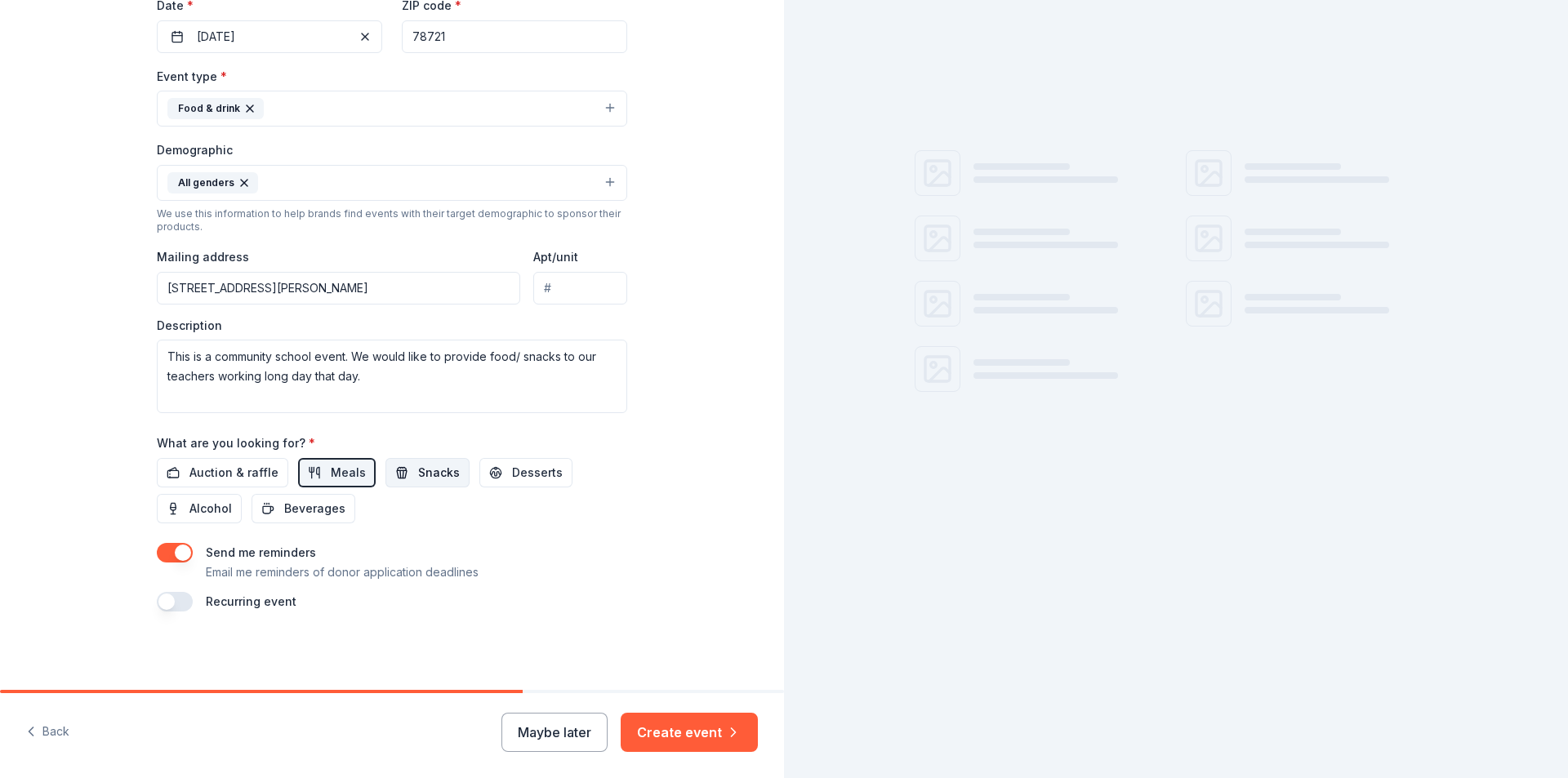
click at [418, 475] on span "Snacks" at bounding box center [439, 473] width 42 height 19
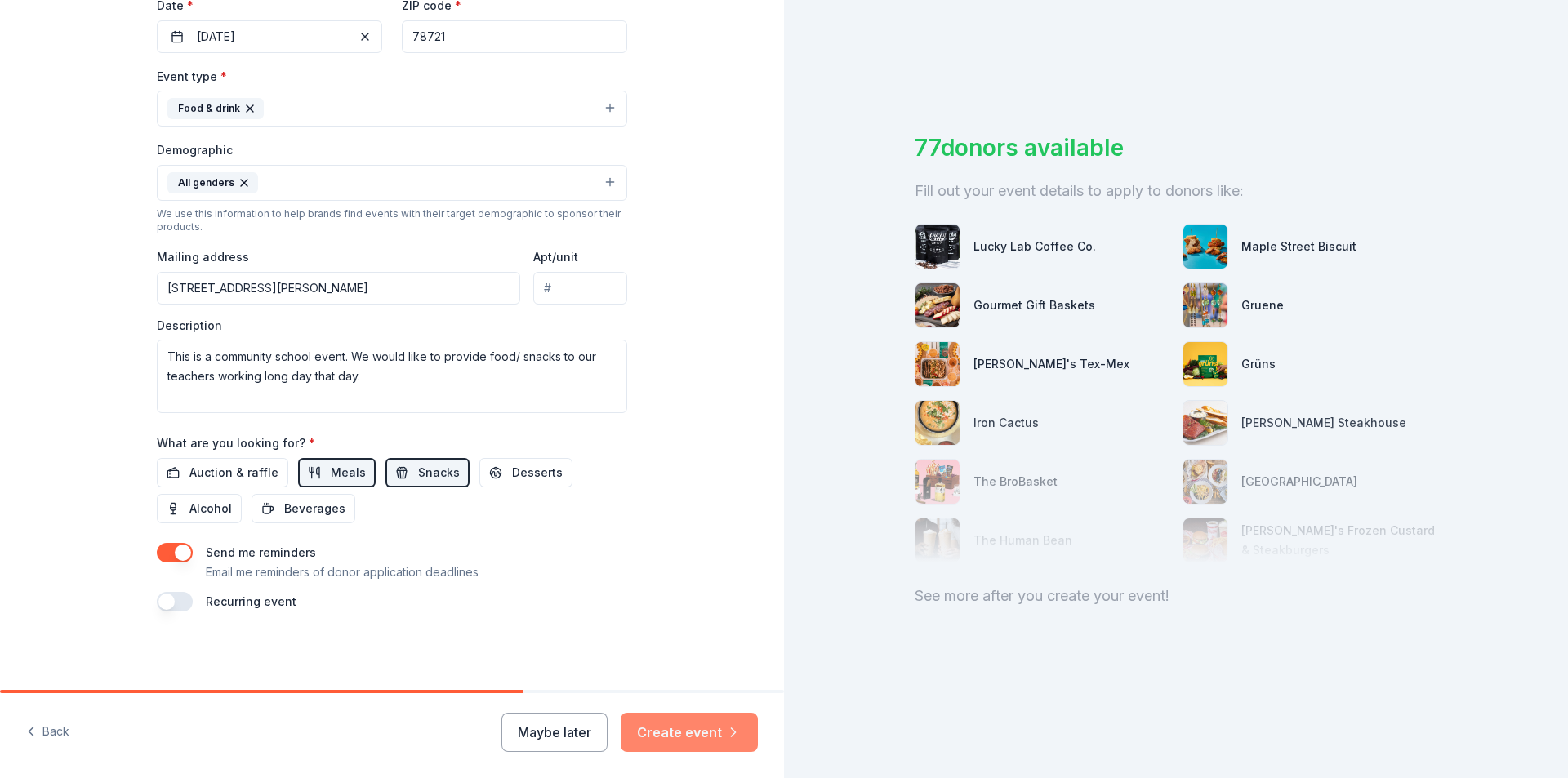
click at [661, 737] on button "Create event" at bounding box center [689, 732] width 138 height 39
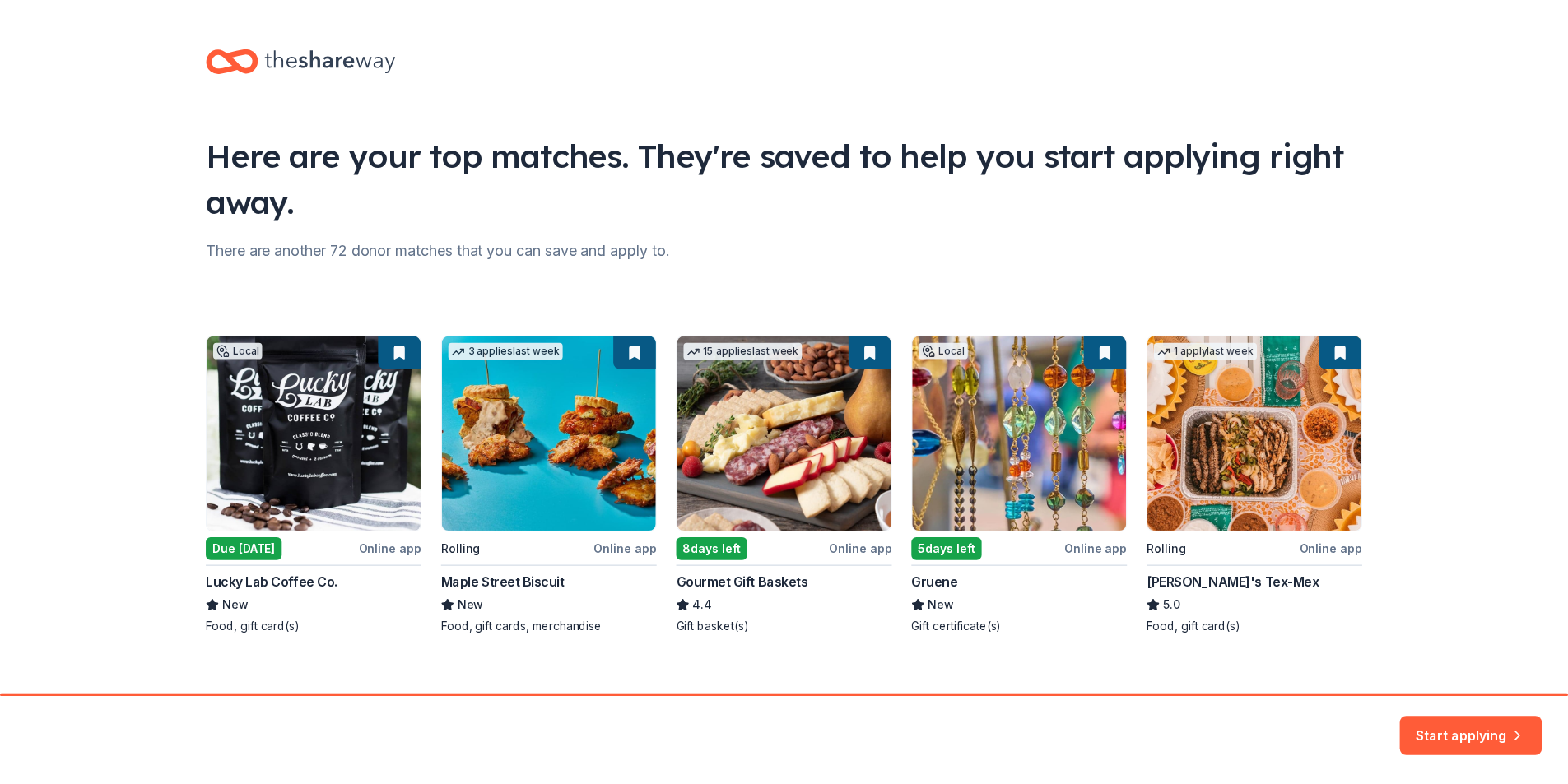
scroll to position [20, 0]
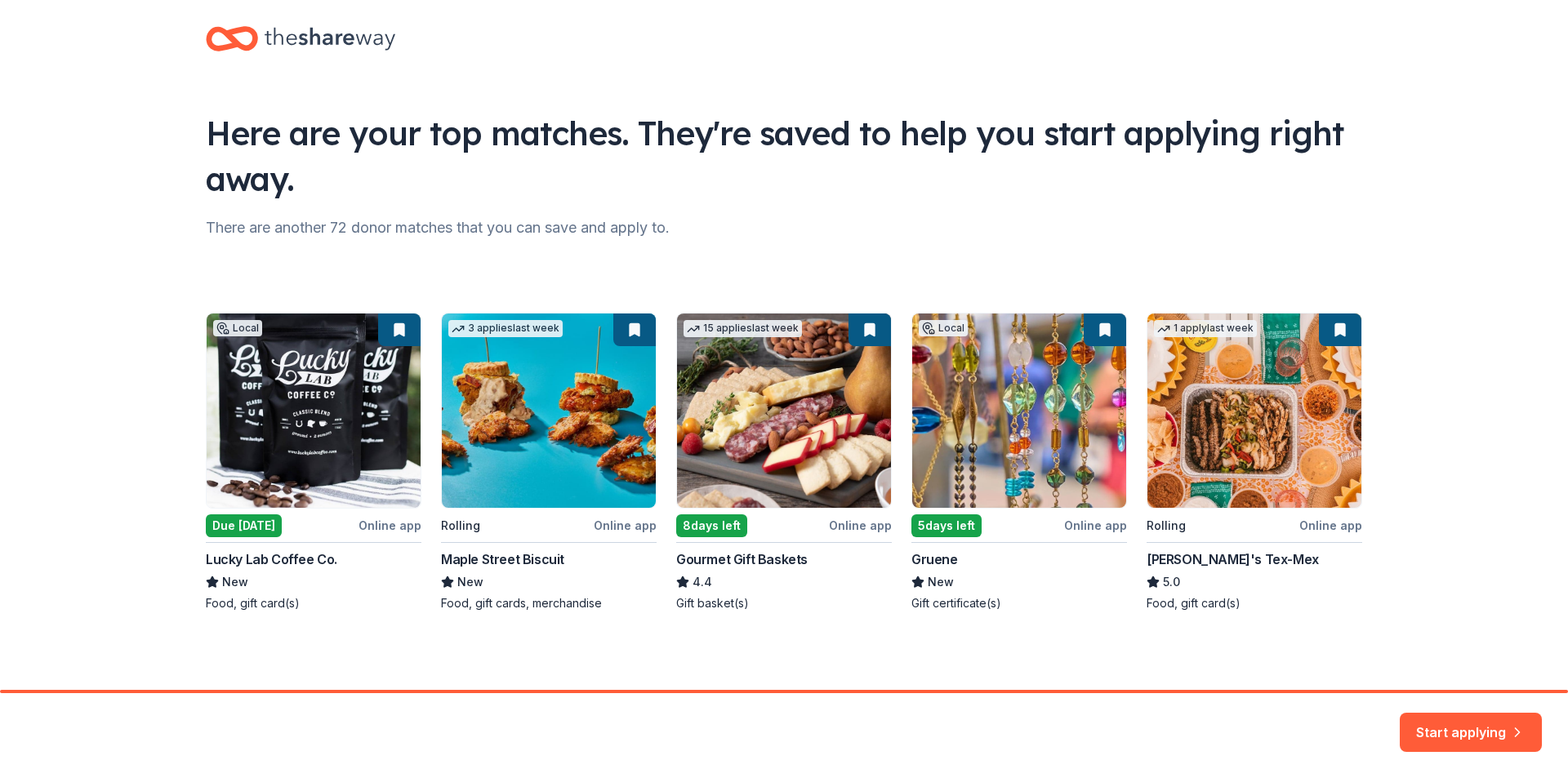
click at [1271, 489] on div "Local Due [DATE] Online app Lucky Lab Coffee Co. New Food, gift card(s) 3 appli…" at bounding box center [784, 462] width 1157 height 299
click at [1163, 562] on div "Local Due [DATE] Online app Lucky Lab Coffee Co. New Food, gift card(s) 3 appli…" at bounding box center [784, 462] width 1157 height 299
click at [1243, 359] on div "Local Due [DATE] Online app Lucky Lab Coffee Co. New Food, gift card(s) 3 appli…" at bounding box center [784, 462] width 1157 height 299
click at [1482, 717] on button "Start applying" at bounding box center [1471, 724] width 142 height 39
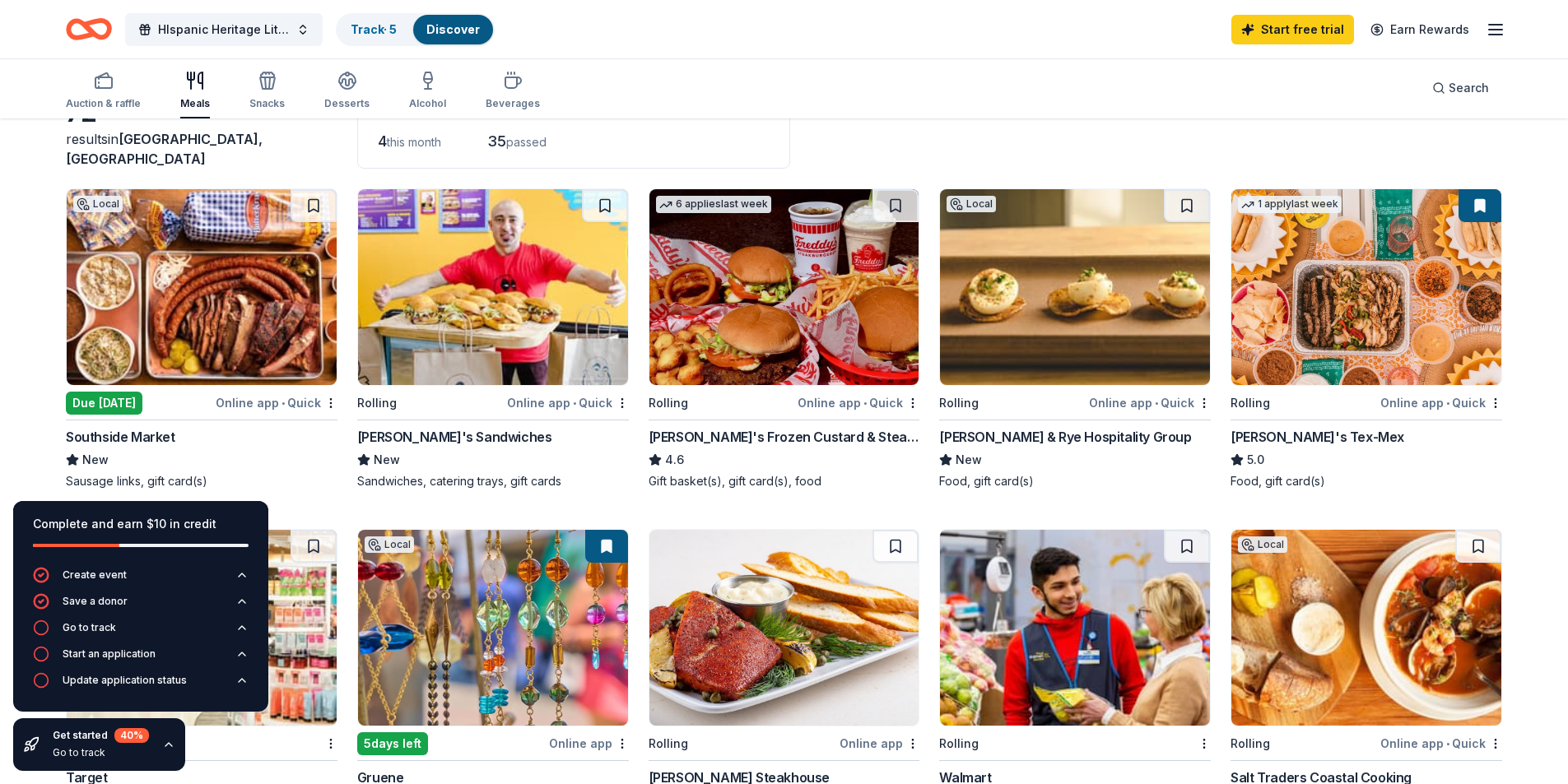
scroll to position [82, 0]
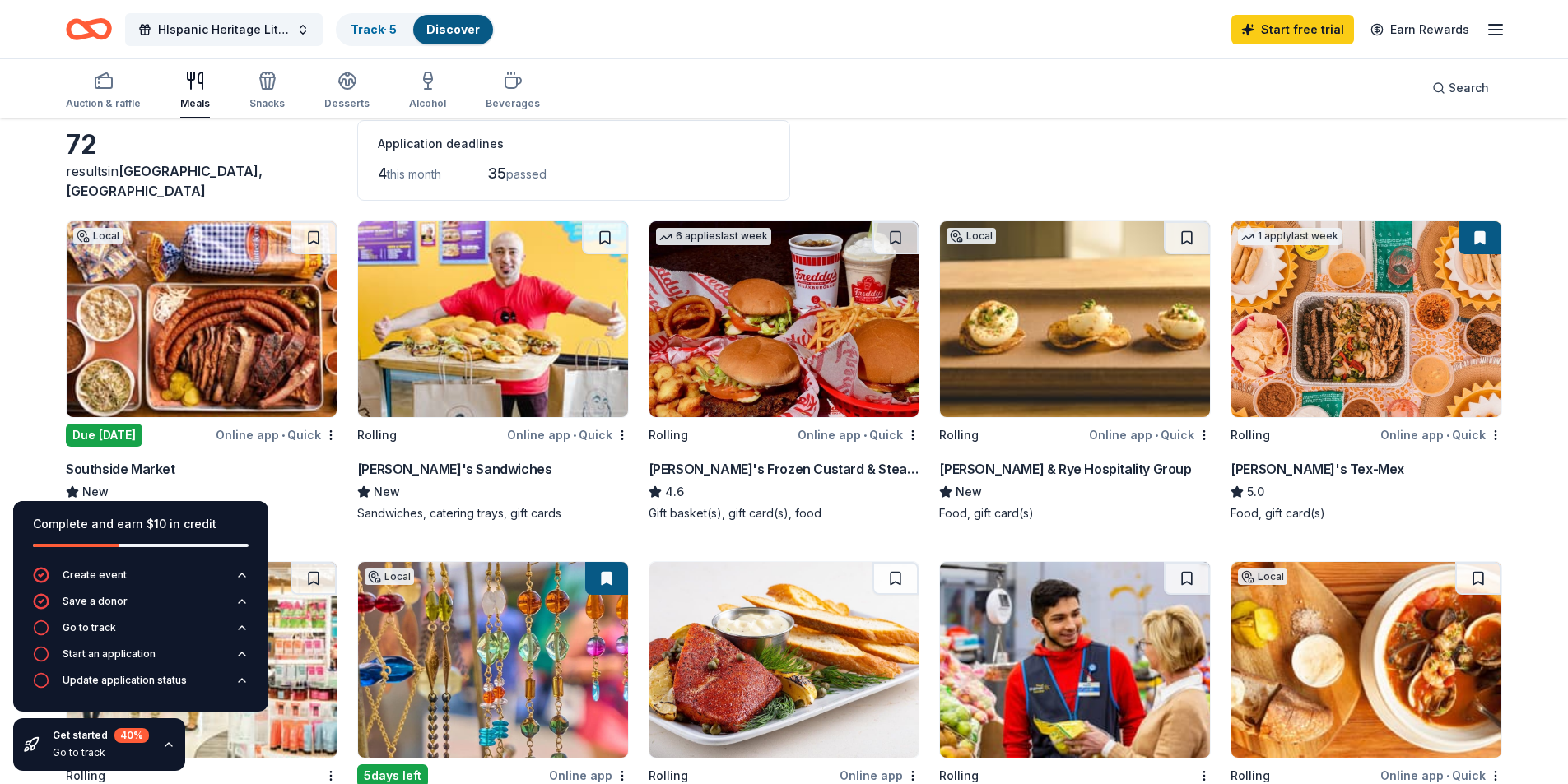
click at [1405, 321] on img at bounding box center [1366, 319] width 270 height 196
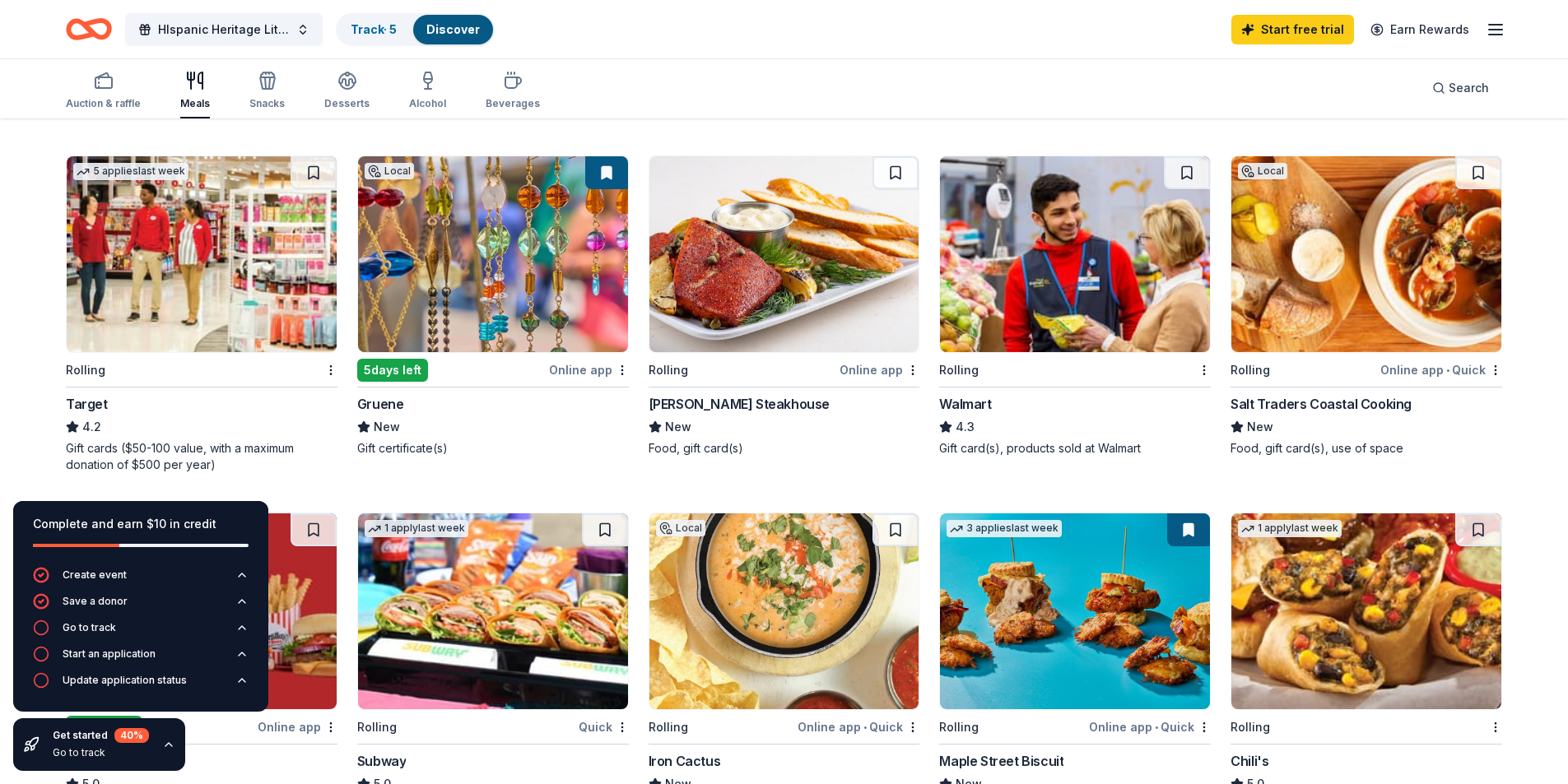
scroll to position [0, 0]
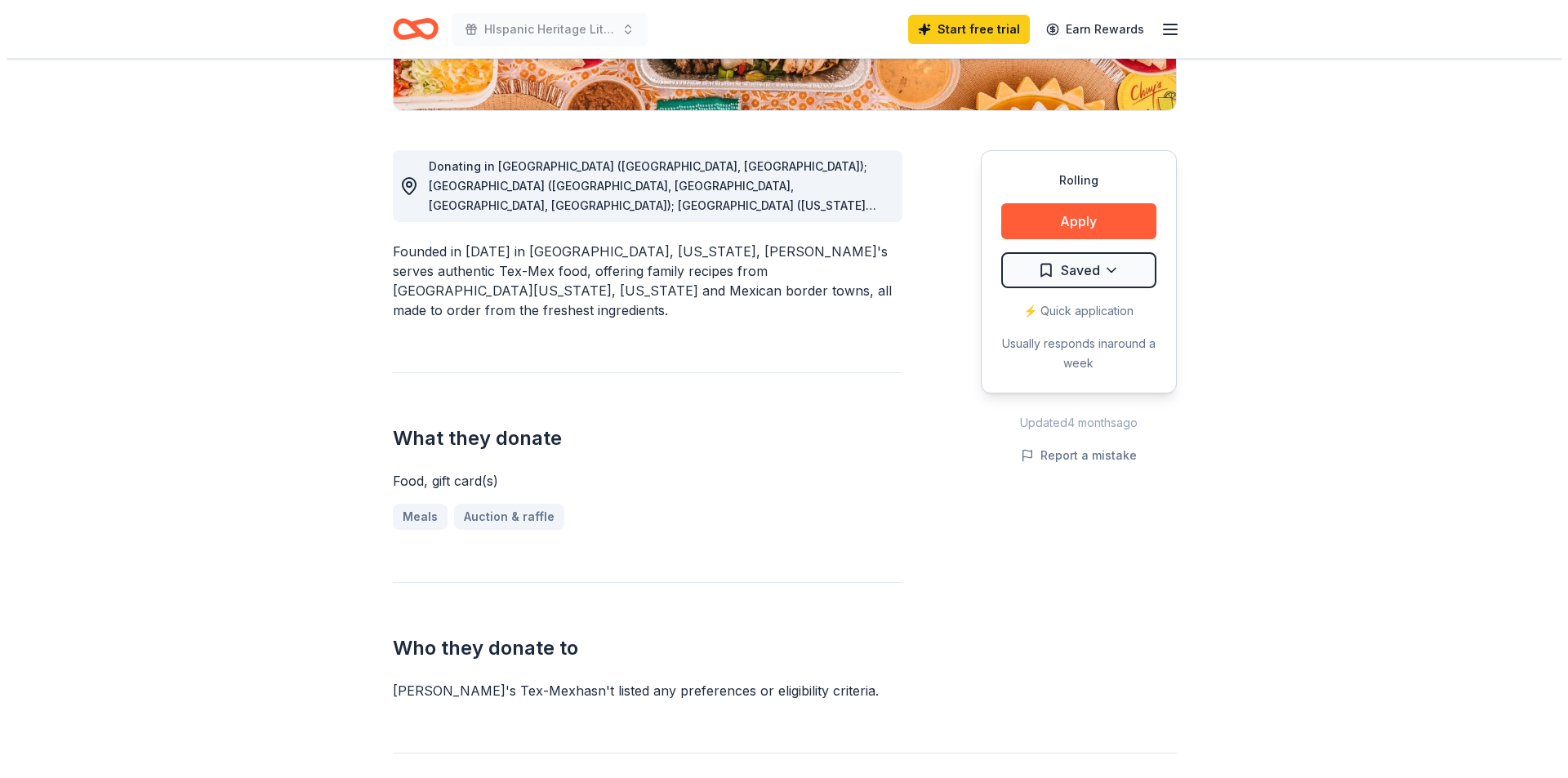
scroll to position [408, 0]
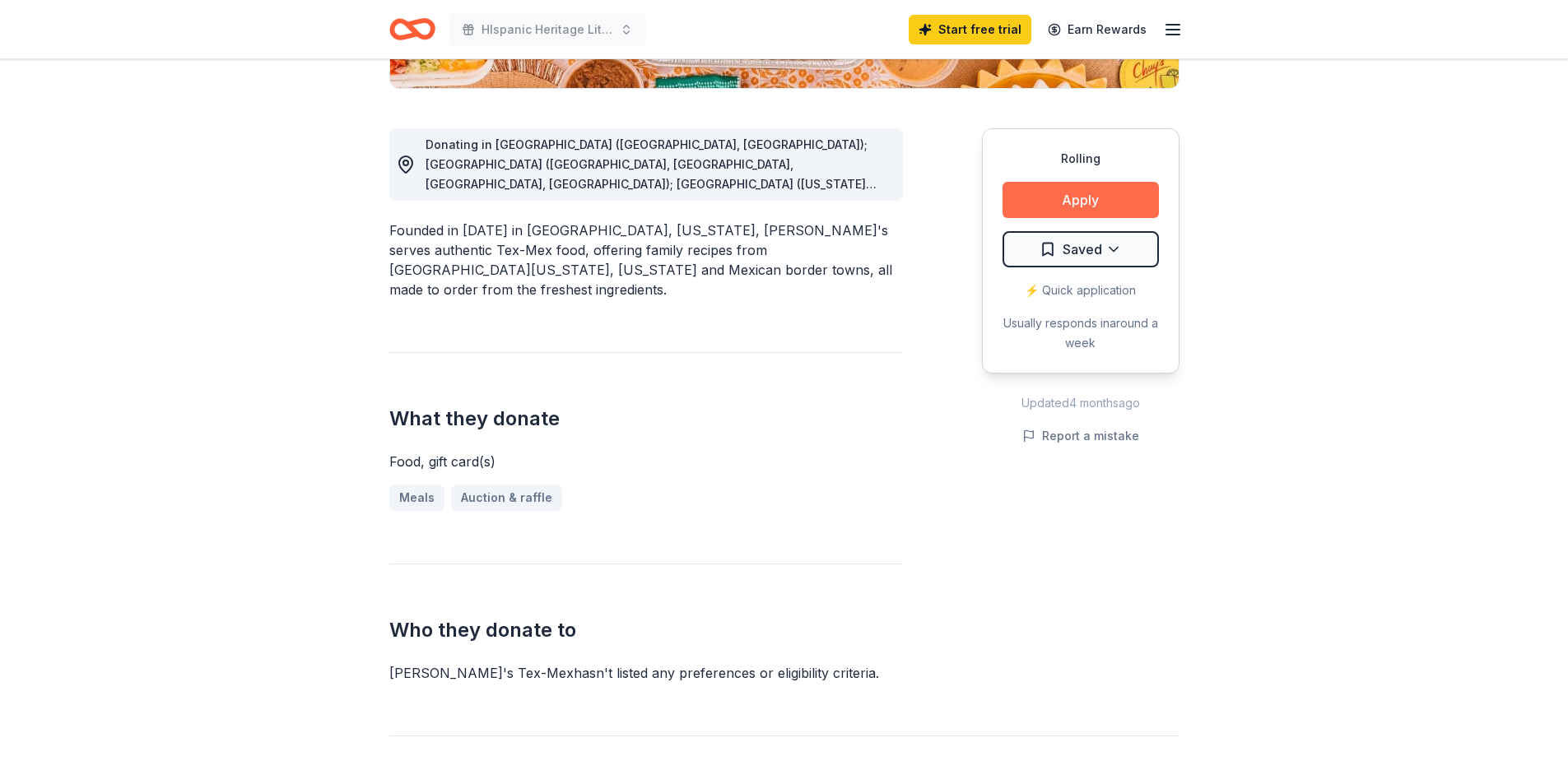
click at [1057, 201] on button "Apply" at bounding box center [1080, 199] width 156 height 36
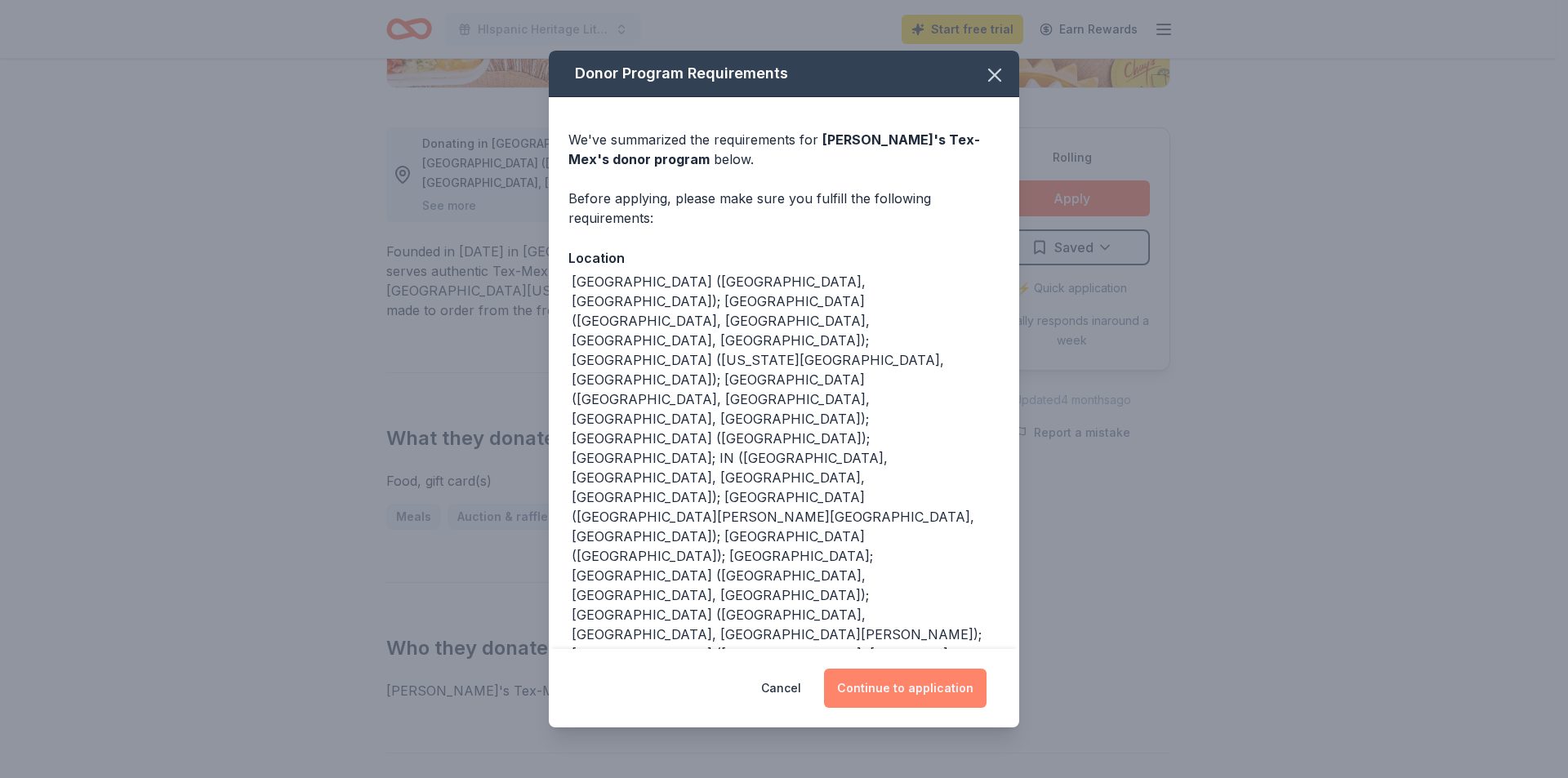
click at [888, 668] on button "Continue to application" at bounding box center [906, 688] width 163 height 39
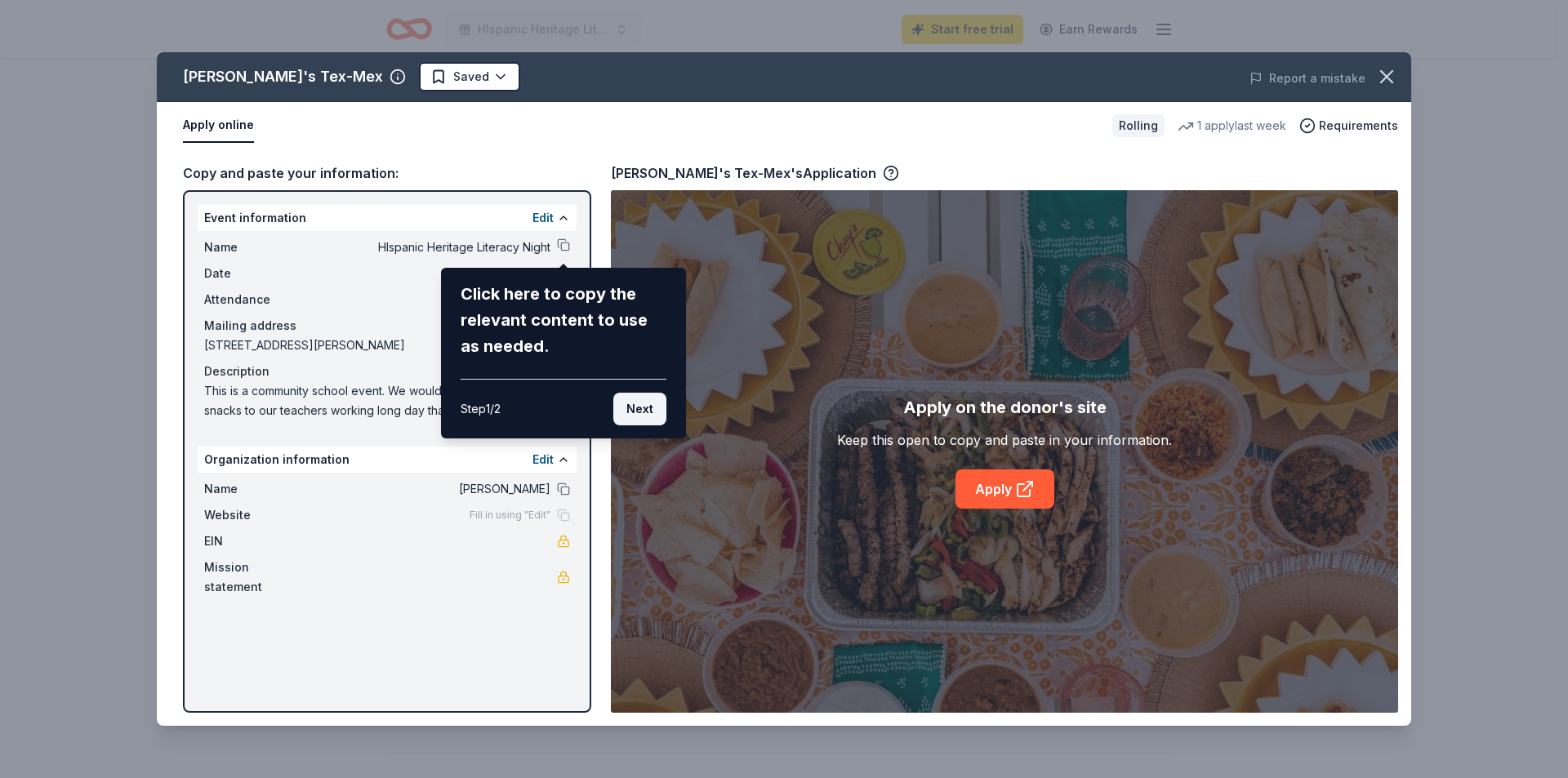
click at [636, 407] on button "Next" at bounding box center [639, 408] width 53 height 32
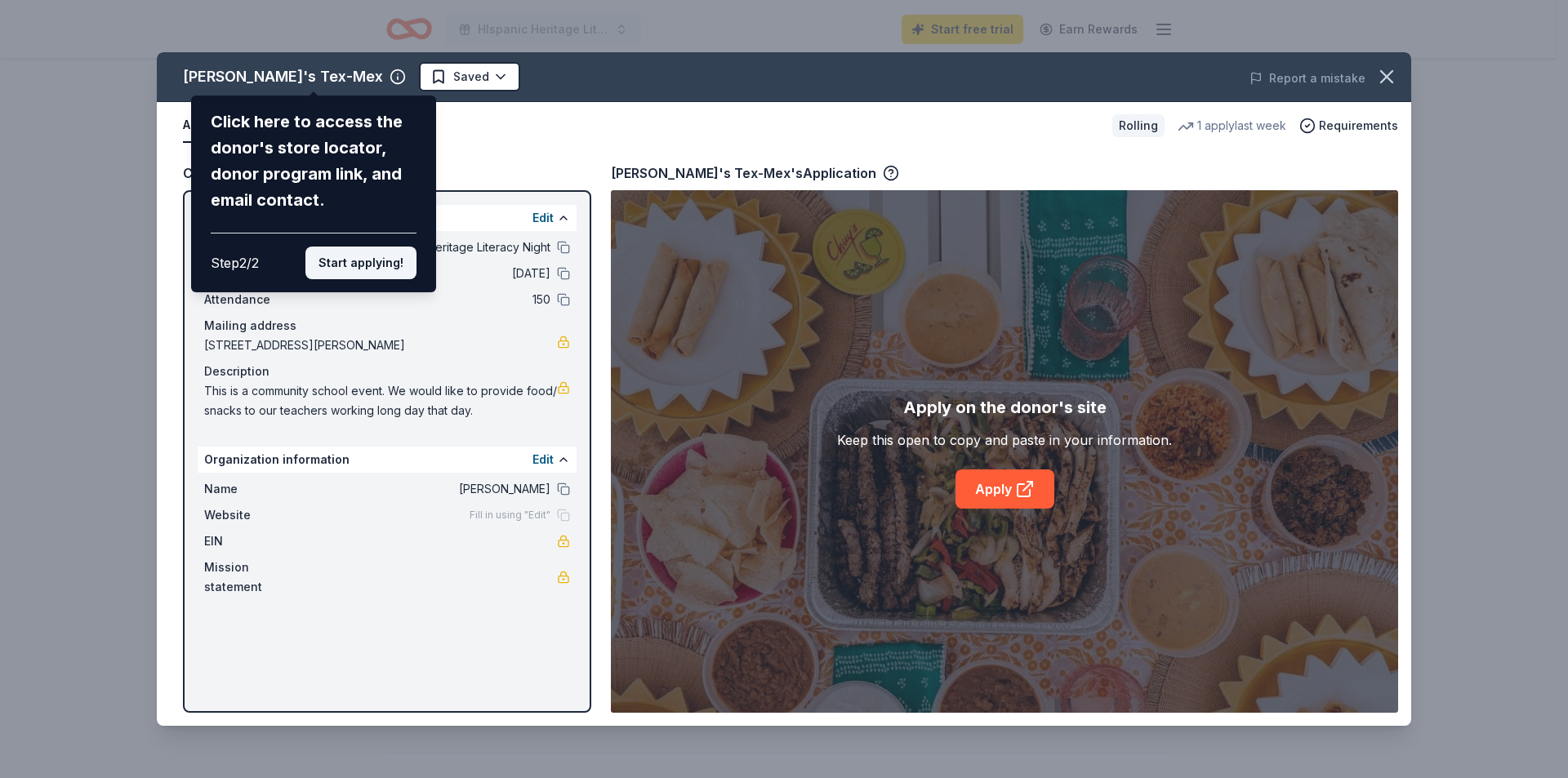
click at [392, 269] on button "Start applying!" at bounding box center [361, 262] width 111 height 32
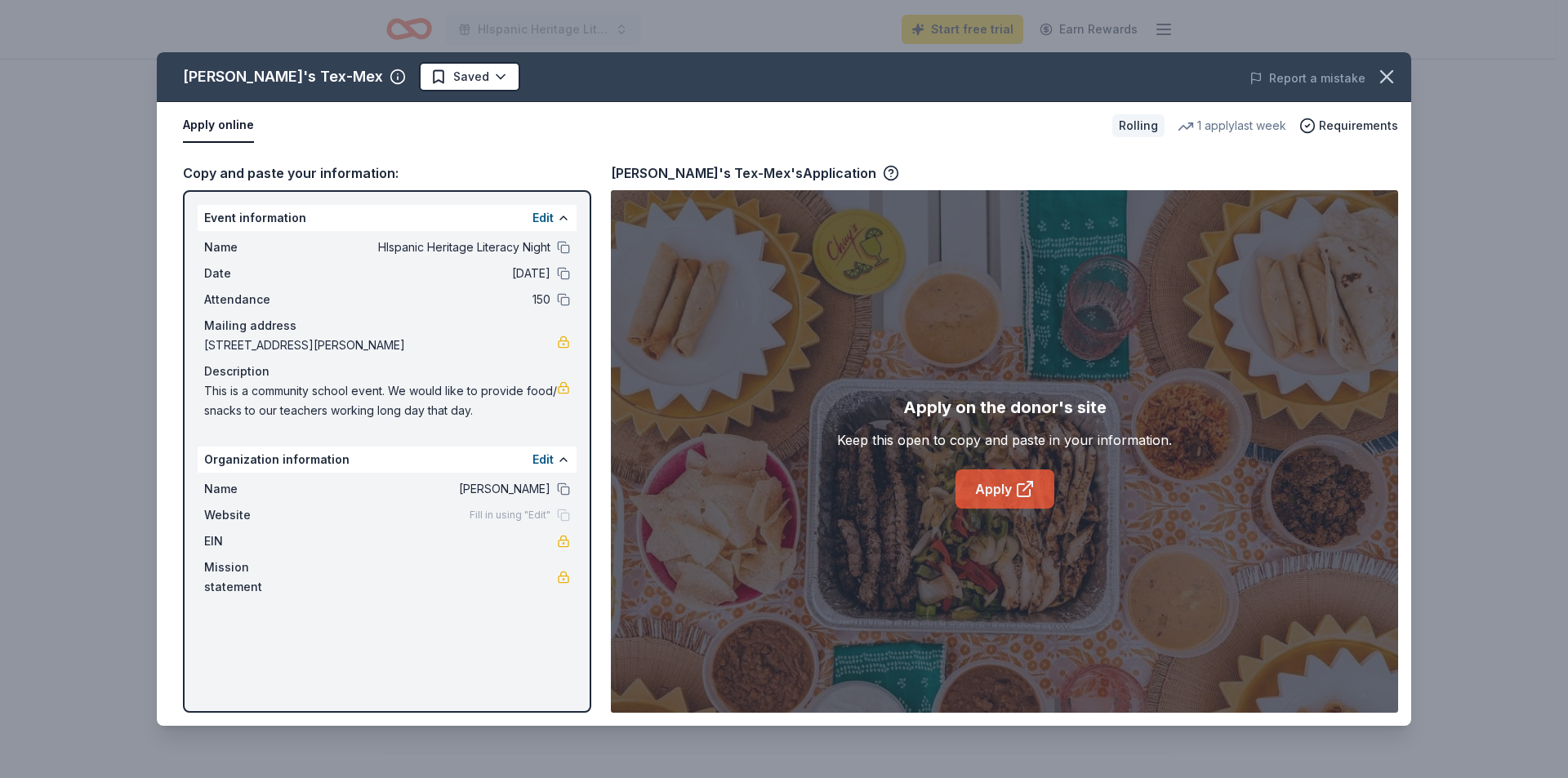
click at [1044, 499] on link "Apply" at bounding box center [1005, 489] width 99 height 39
